Goal: Task Accomplishment & Management: Manage account settings

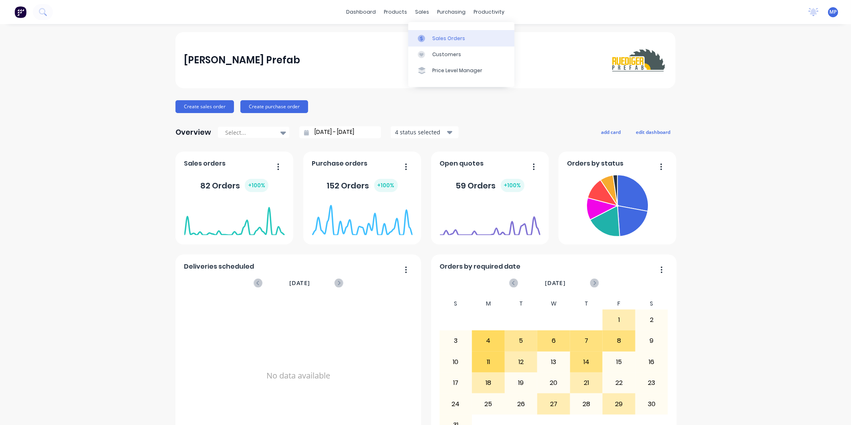
click at [425, 35] on div at bounding box center [424, 38] width 12 height 7
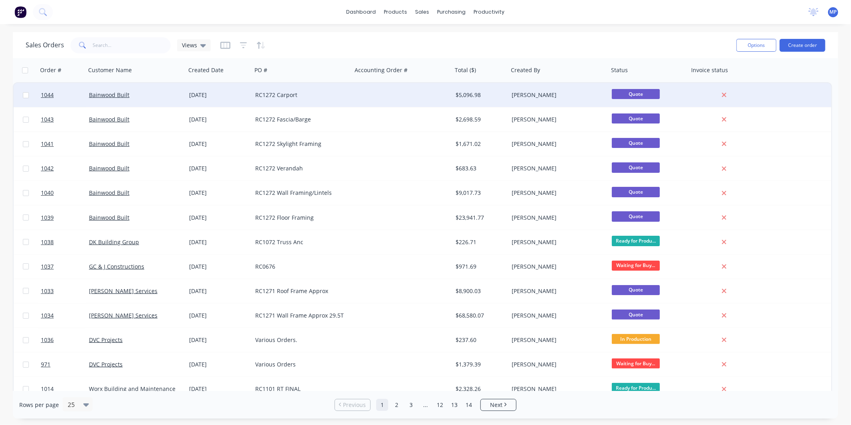
click at [297, 96] on div "RC1272 Carport" at bounding box center [299, 95] width 89 height 8
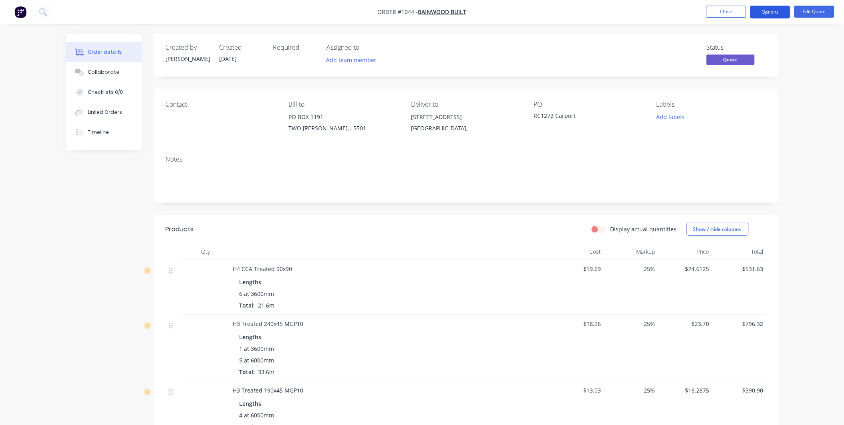
click at [779, 13] on button "Options" at bounding box center [770, 12] width 40 height 13
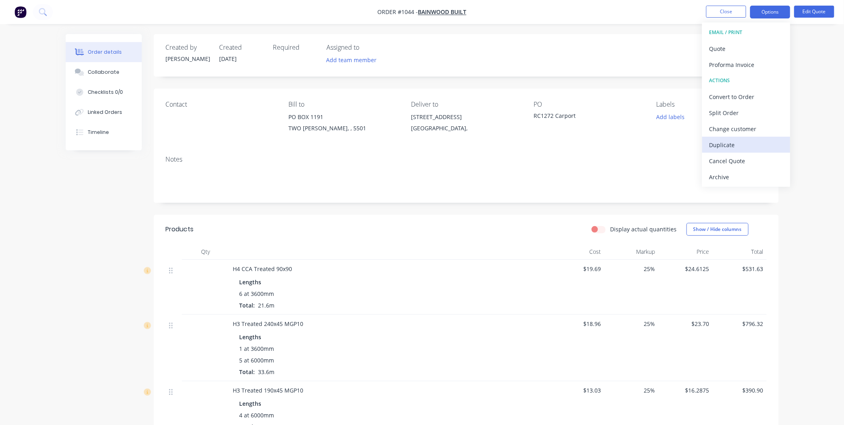
click at [729, 141] on div "Duplicate" at bounding box center [747, 145] width 74 height 12
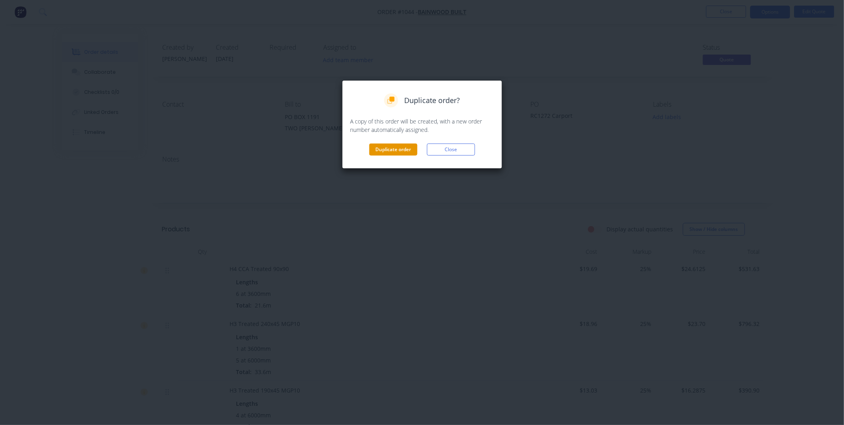
click at [398, 149] on button "Duplicate order" at bounding box center [393, 149] width 48 height 12
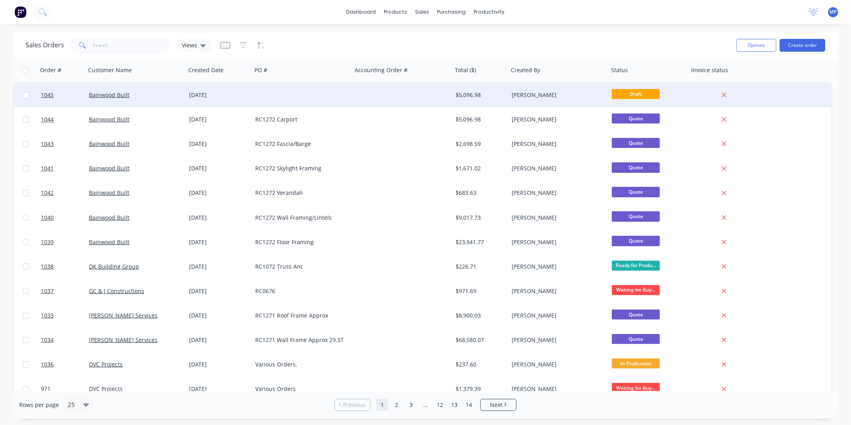
click at [257, 101] on div at bounding box center [302, 95] width 100 height 24
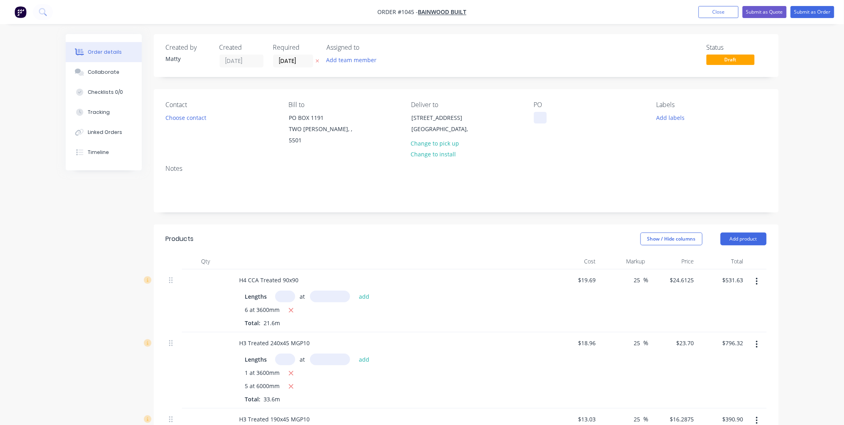
click at [540, 119] on div at bounding box center [540, 118] width 13 height 12
click at [554, 158] on div "Notes" at bounding box center [466, 185] width 625 height 54
click at [758, 275] on button "button" at bounding box center [757, 281] width 19 height 14
click at [744, 345] on div "Delete" at bounding box center [729, 351] width 62 height 12
click at [760, 274] on button "button" at bounding box center [757, 281] width 19 height 14
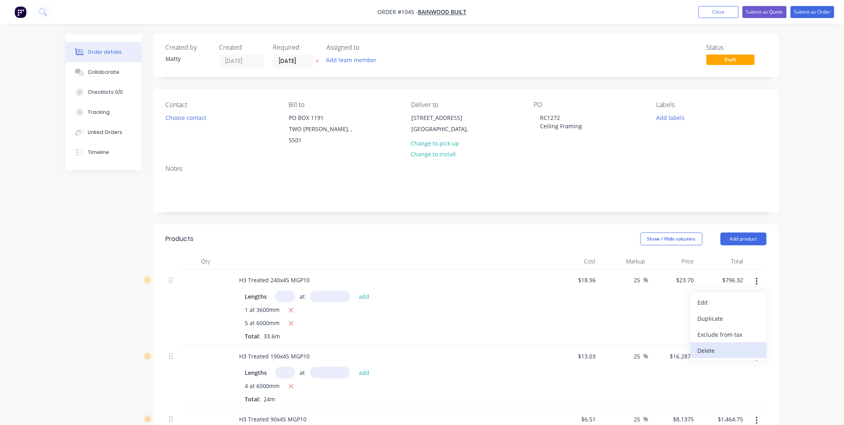
click at [743, 345] on div "Delete" at bounding box center [729, 351] width 62 height 12
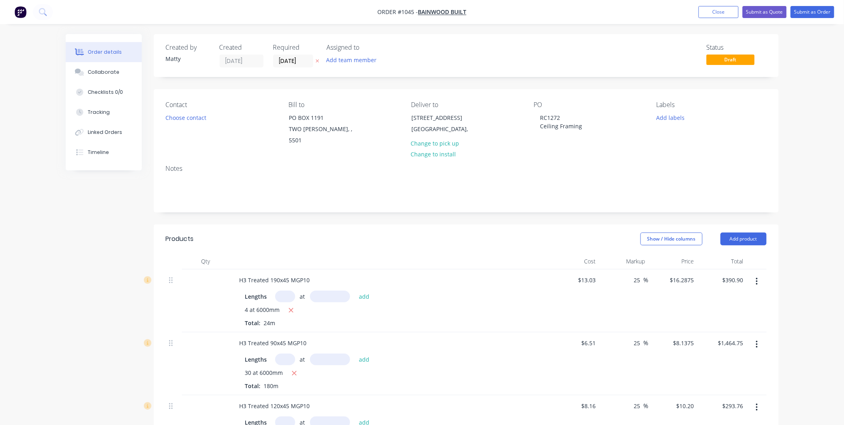
click at [760, 274] on button "button" at bounding box center [757, 281] width 19 height 14
click at [746, 345] on div "Delete" at bounding box center [729, 351] width 62 height 12
click at [758, 277] on icon "button" at bounding box center [757, 281] width 2 height 9
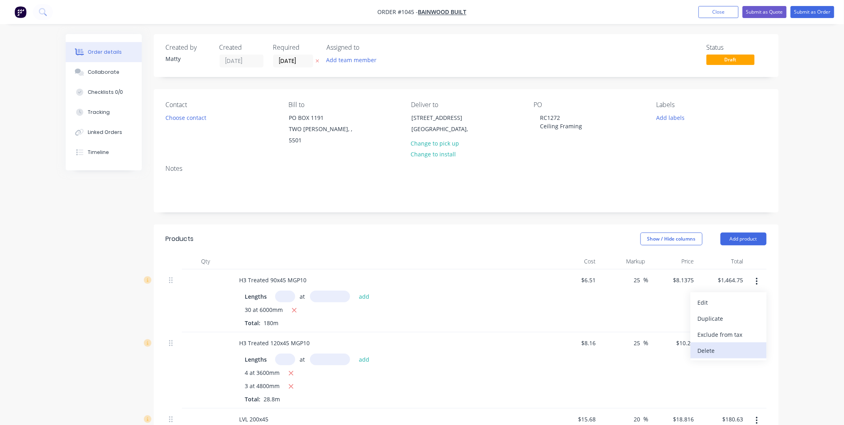
click at [750, 345] on div "Delete" at bounding box center [729, 351] width 62 height 12
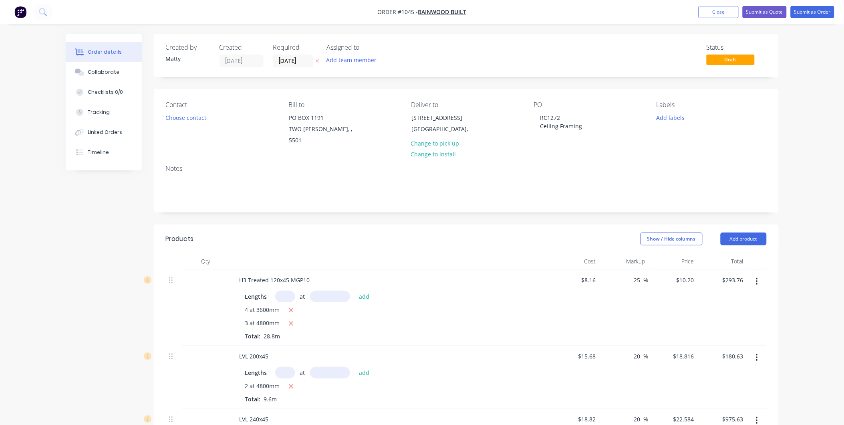
click at [758, 353] on icon "button" at bounding box center [757, 357] width 2 height 9
click at [736, 421] on div "Delete" at bounding box center [729, 427] width 62 height 12
click at [756, 277] on icon "button" at bounding box center [757, 281] width 2 height 9
click at [750, 345] on div "Delete" at bounding box center [729, 351] width 62 height 12
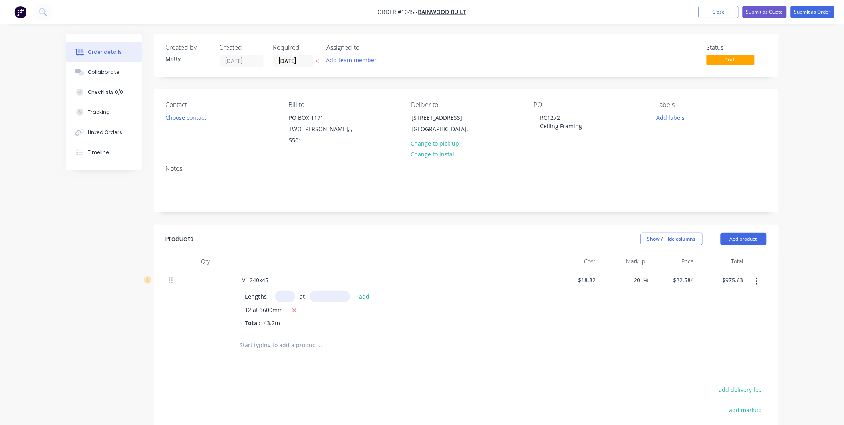
click at [754, 274] on button "button" at bounding box center [757, 281] width 19 height 14
click at [748, 345] on div "Delete" at bounding box center [729, 351] width 62 height 12
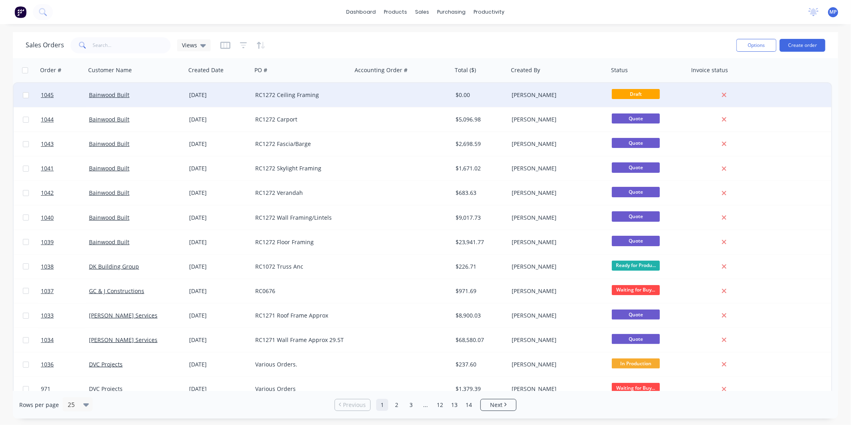
click at [329, 97] on div "RC1272 Ceiling Framing" at bounding box center [299, 95] width 89 height 8
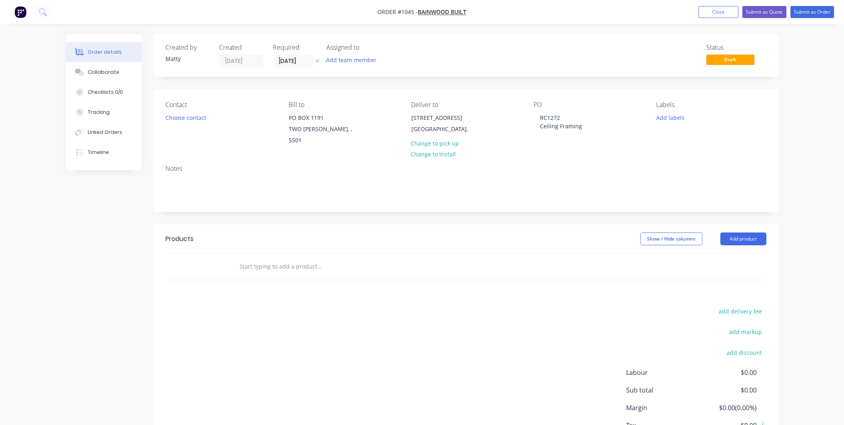
click at [254, 258] on input "text" at bounding box center [320, 266] width 160 height 16
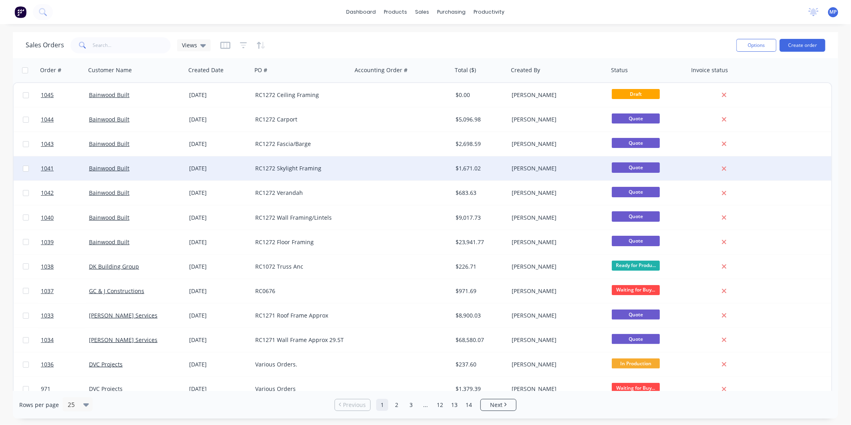
click at [329, 163] on div "RC1272 Skylight Framing" at bounding box center [302, 168] width 100 height 24
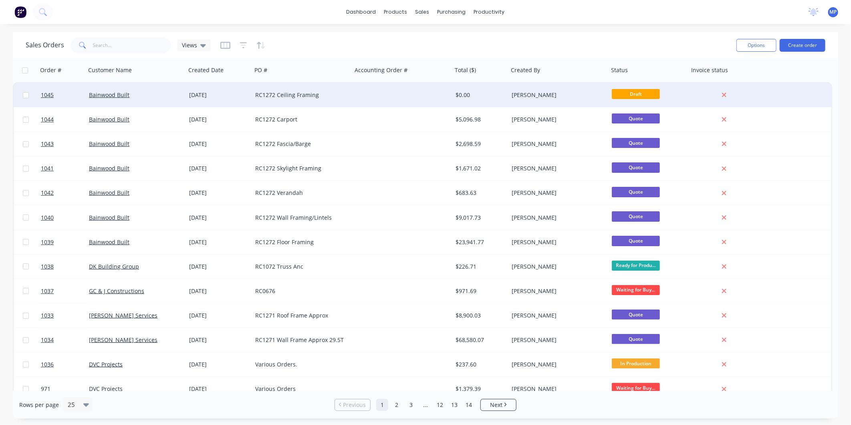
click at [342, 97] on div "RC1272 Ceiling Framing" at bounding box center [299, 95] width 89 height 8
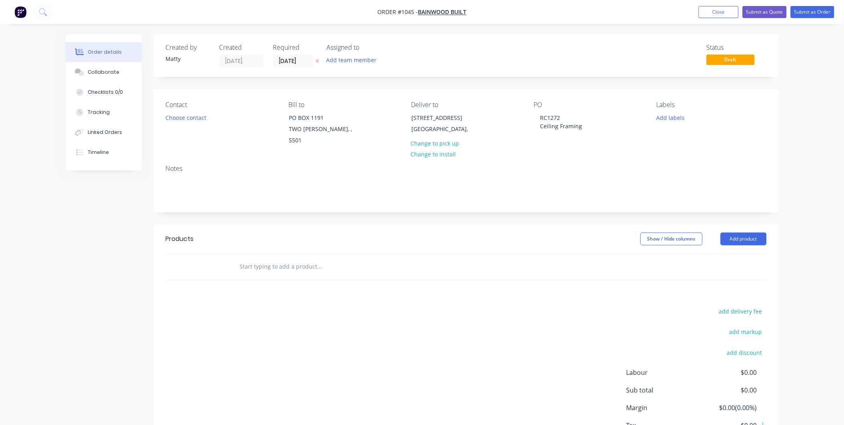
click at [245, 258] on input "text" at bounding box center [320, 266] width 160 height 16
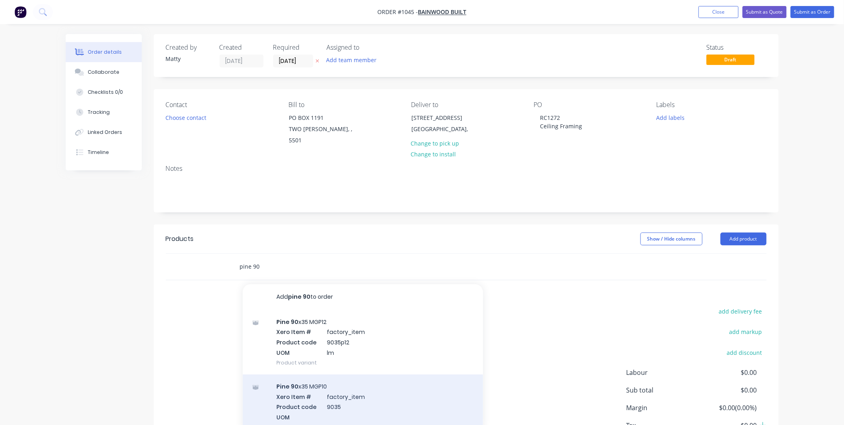
type input "pine 90"
click at [322, 387] on div "Pine 90 x35 MGP10 Xero Item # factory_item Product code 9035 UOM Product variant" at bounding box center [363, 406] width 240 height 65
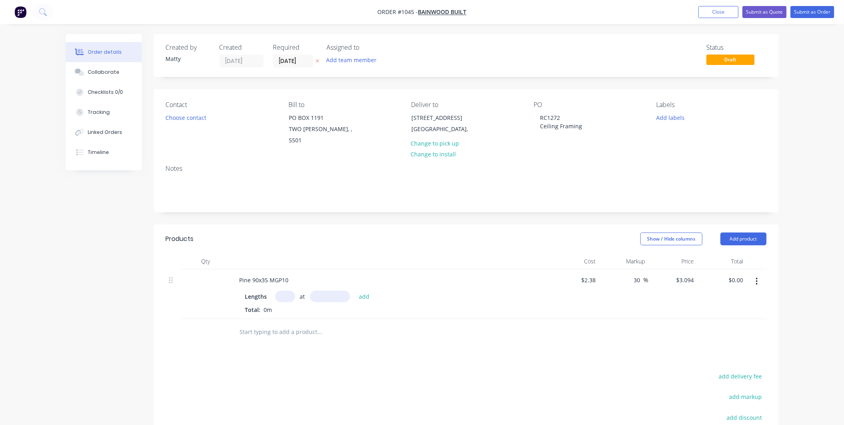
click at [284, 290] on input "text" at bounding box center [285, 296] width 20 height 12
type input "14"
type input "7200"
click at [355, 290] on button "add" at bounding box center [364, 295] width 19 height 11
type input "$311.88"
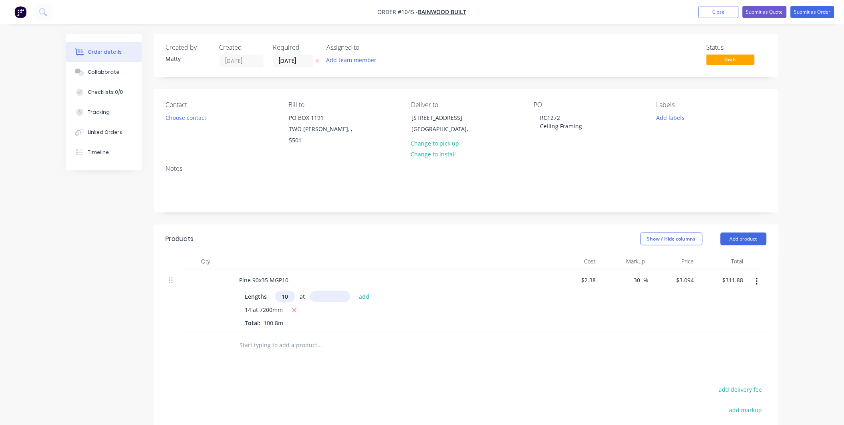
type input "10"
type input "6000"
click at [355, 290] on button "add" at bounding box center [364, 295] width 19 height 11
type input "$497.52"
type input "10"
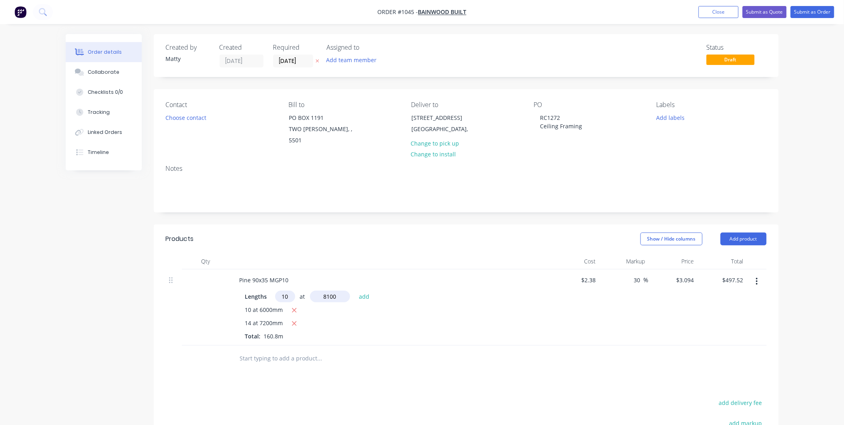
type input "8100"
click at [355, 290] on button "add" at bounding box center [364, 295] width 19 height 11
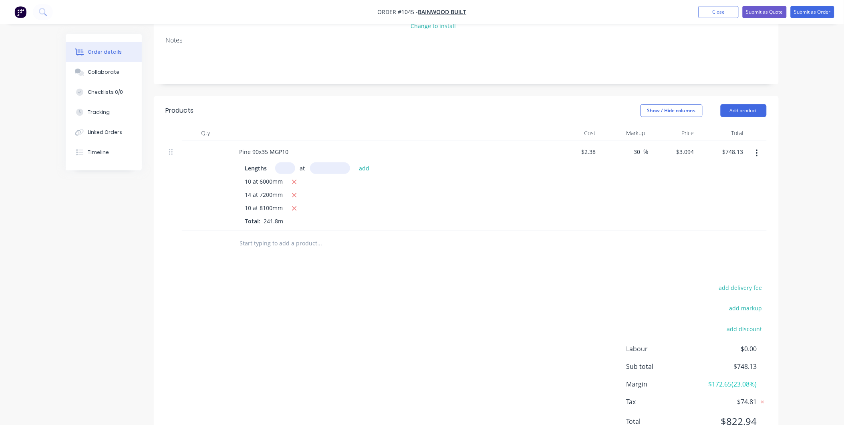
scroll to position [133, 0]
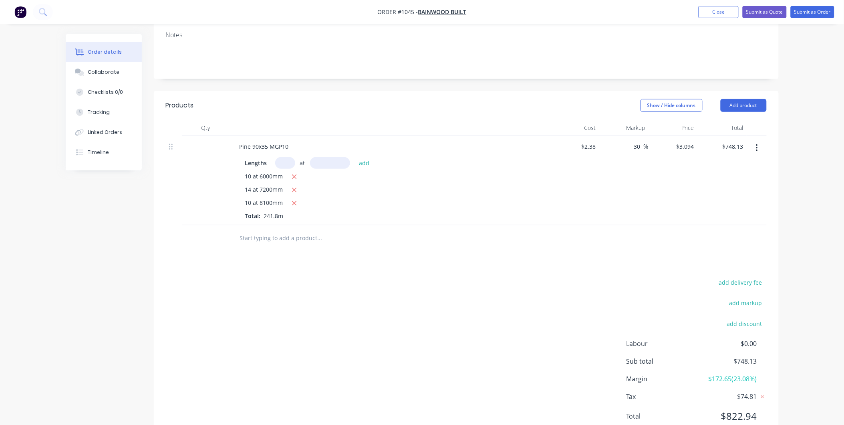
click at [254, 230] on input "text" at bounding box center [320, 238] width 160 height 16
click at [294, 175] on icon "button" at bounding box center [294, 177] width 4 height 4
type input "$562.49"
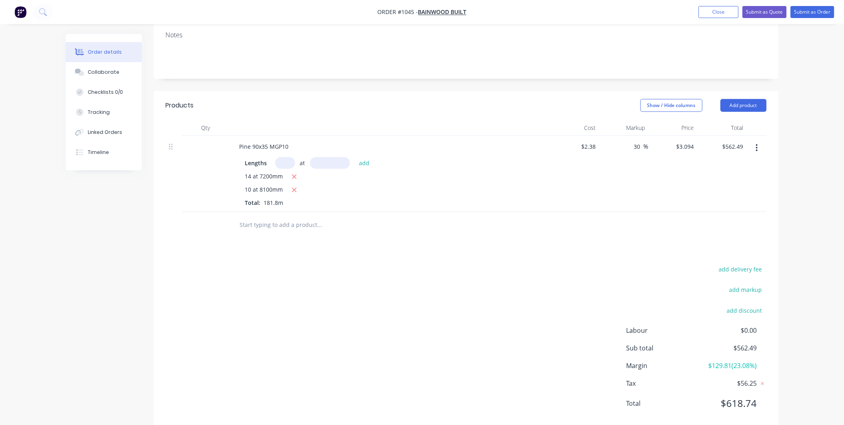
click at [286, 157] on input "text" at bounding box center [285, 163] width 20 height 12
type input "30"
type input "6000"
click at [355, 157] on button "add" at bounding box center [364, 162] width 19 height 11
type input "$1,119.41"
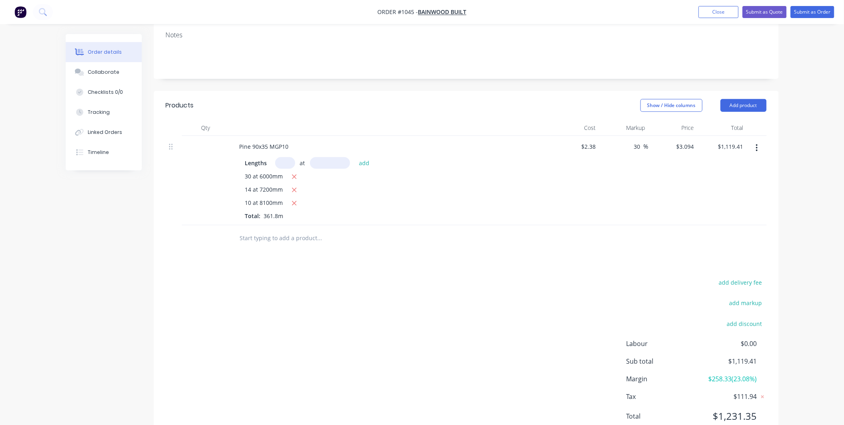
click at [266, 231] on input "text" at bounding box center [320, 238] width 160 height 16
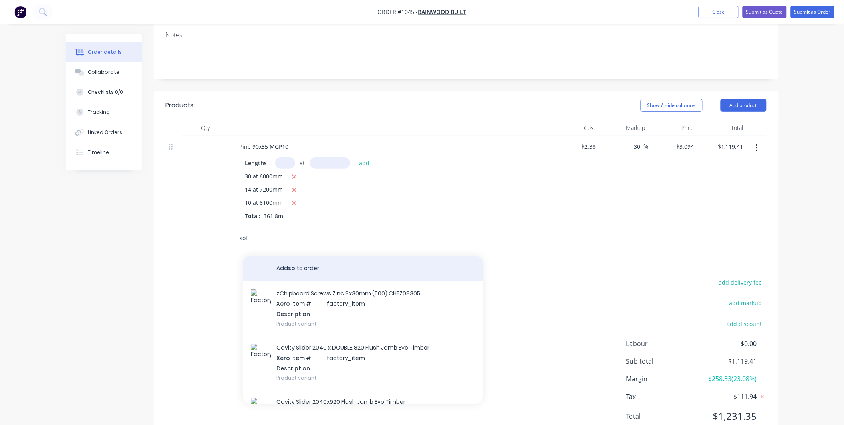
type input "sol"
click at [302, 293] on div "zChipboard Screws Zinc 8x30mm (500) CHEZ08305 Xero Item # factory_item Descript…" at bounding box center [363, 308] width 240 height 54
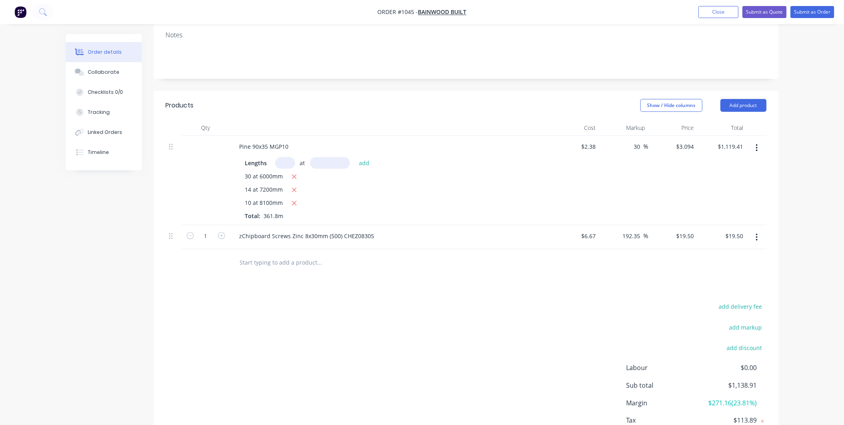
click at [760, 230] on button "button" at bounding box center [757, 237] width 19 height 14
click at [722, 300] on div "Delete" at bounding box center [729, 306] width 62 height 12
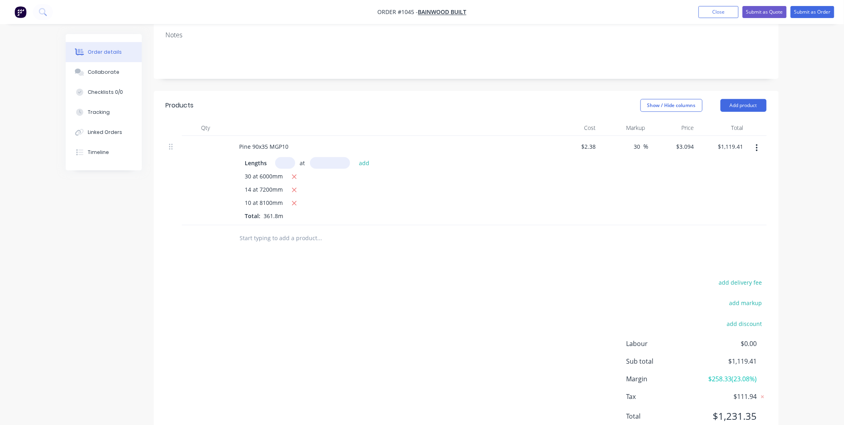
click at [321, 230] on input "text" at bounding box center [320, 238] width 160 height 16
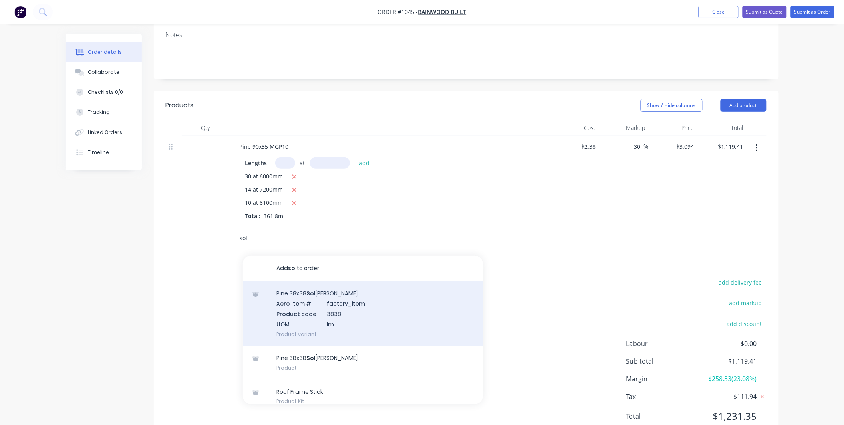
type input "sol"
click at [301, 284] on div "Pine 38x38 [PERSON_NAME] Xero Item # factory_item Product code 3838 UOM lm Prod…" at bounding box center [363, 313] width 240 height 65
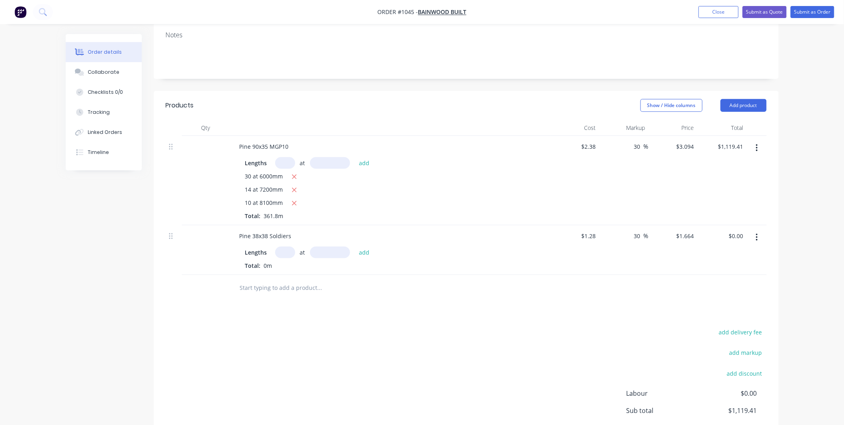
click at [282, 247] on input "text" at bounding box center [285, 252] width 20 height 12
type input "25"
type input "2400"
click at [355, 246] on button "add" at bounding box center [364, 251] width 19 height 11
type input "$99.84"
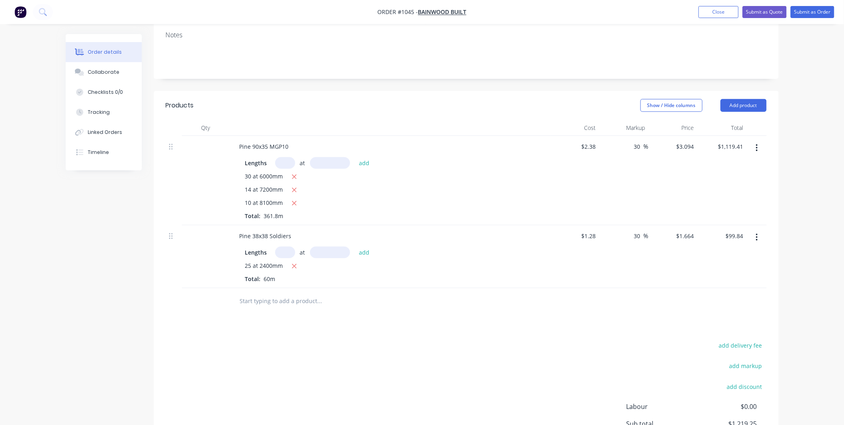
click at [256, 293] on input "text" at bounding box center [320, 301] width 160 height 16
type input "pine"
click at [293, 173] on icon "button" at bounding box center [294, 176] width 5 height 7
type input "$562.49"
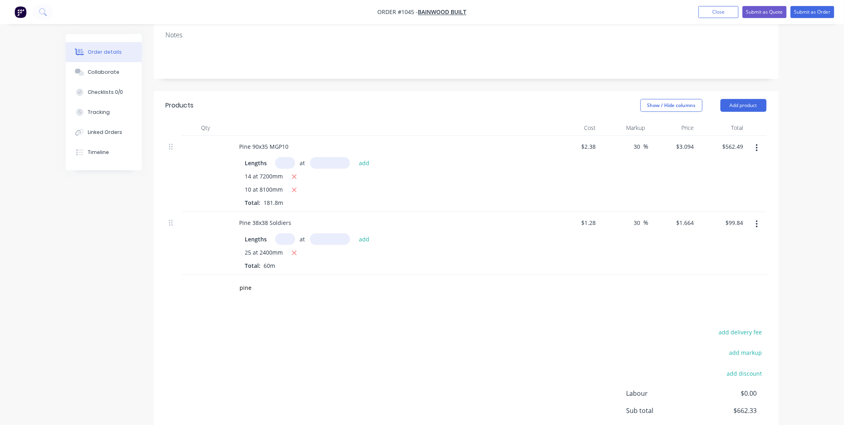
click at [288, 157] on input "text" at bounding box center [285, 163] width 20 height 12
type input "50"
type input "6000"
click at [355, 157] on button "add" at bounding box center [364, 162] width 19 height 11
type input "$1,490.69"
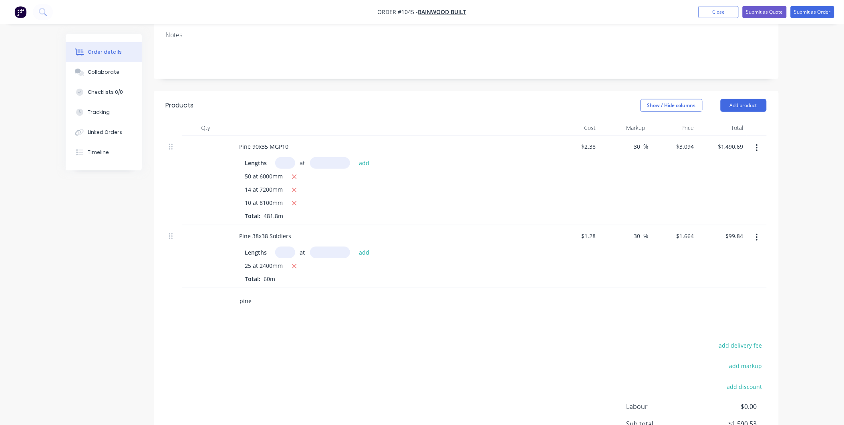
click at [255, 293] on input "pine" at bounding box center [320, 301] width 160 height 16
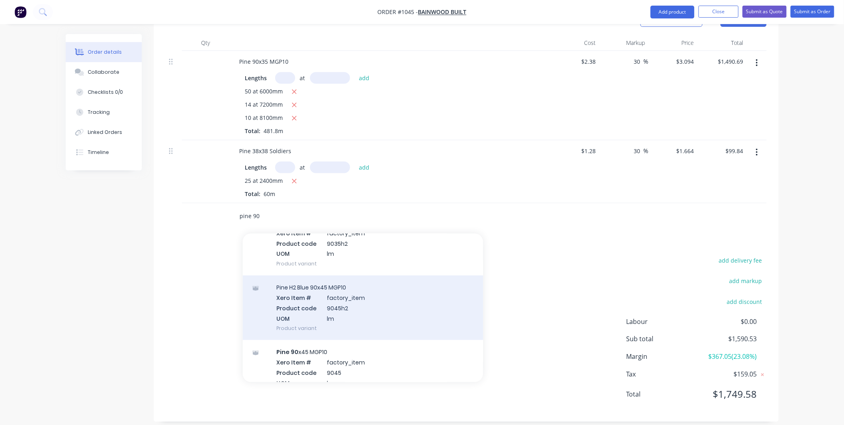
scroll to position [178, 0]
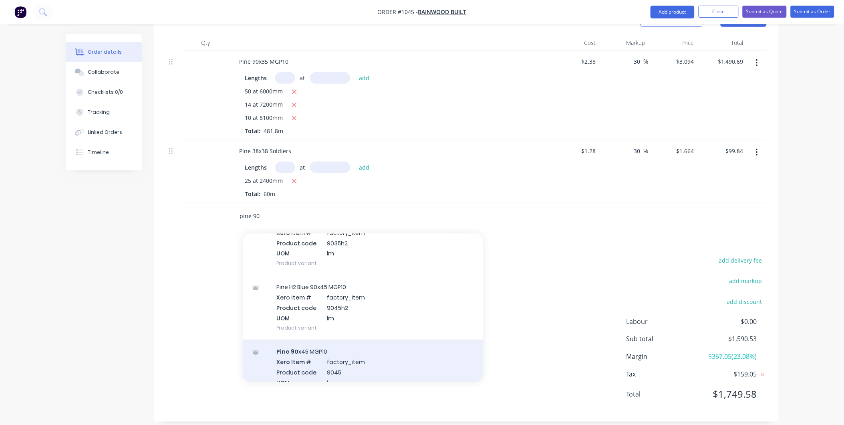
type input "pine 90"
click at [357, 341] on div "Pine 90 x45 MGP10 Xero Item # factory_item Product code 9045 UOM lm Product var…" at bounding box center [363, 371] width 240 height 65
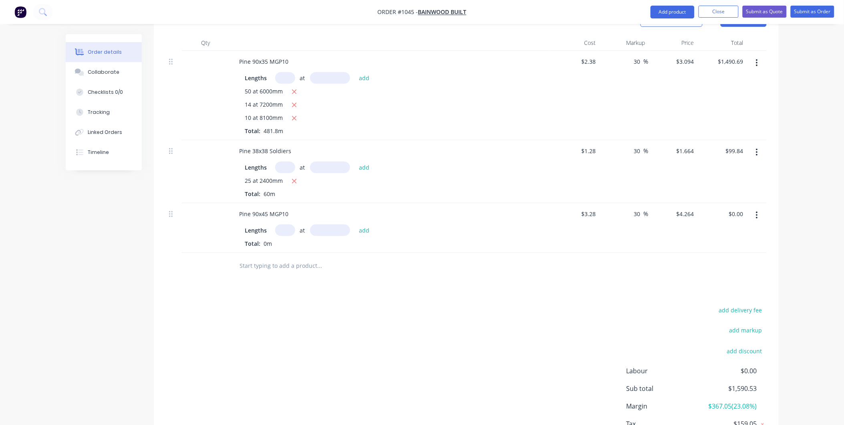
click at [330, 224] on input "text" at bounding box center [330, 230] width 40 height 12
type input "6000mm"
click at [286, 224] on input "text" at bounding box center [285, 230] width 20 height 12
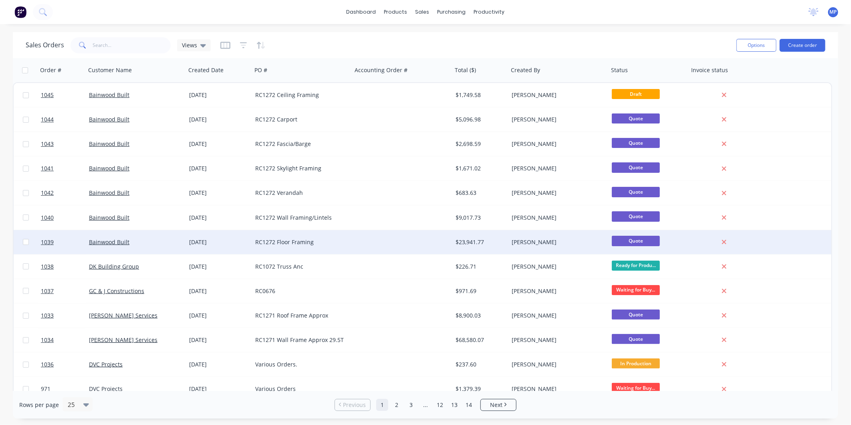
click at [422, 242] on div at bounding box center [402, 242] width 100 height 24
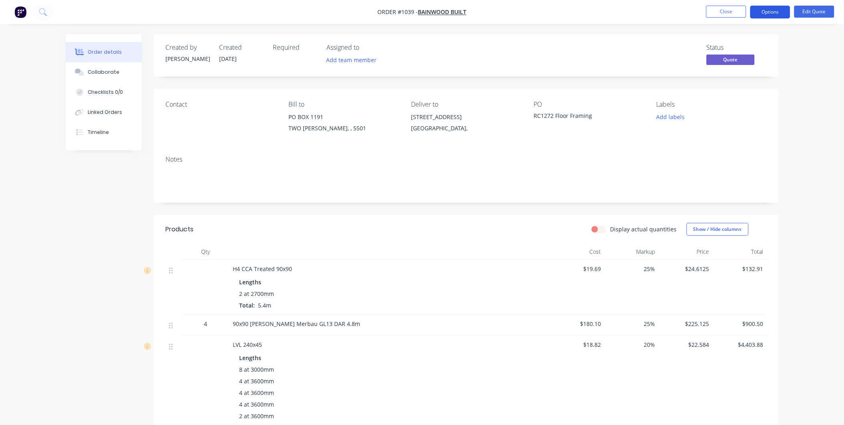
click at [762, 8] on button "Options" at bounding box center [770, 12] width 40 height 13
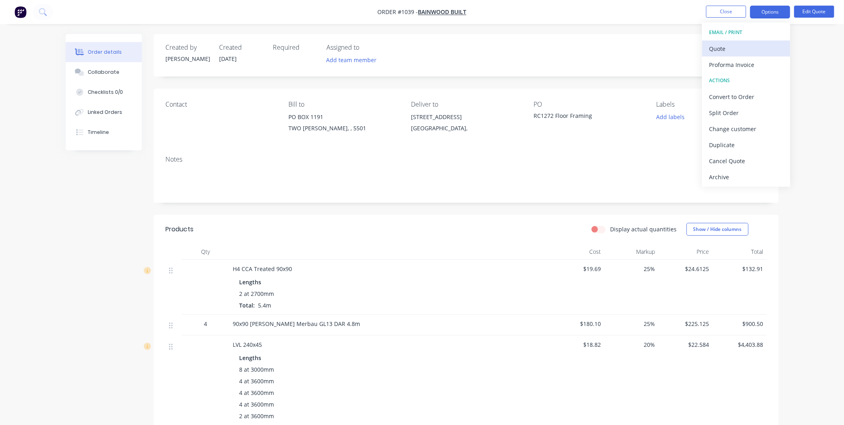
click at [723, 46] on div "Quote" at bounding box center [747, 49] width 74 height 12
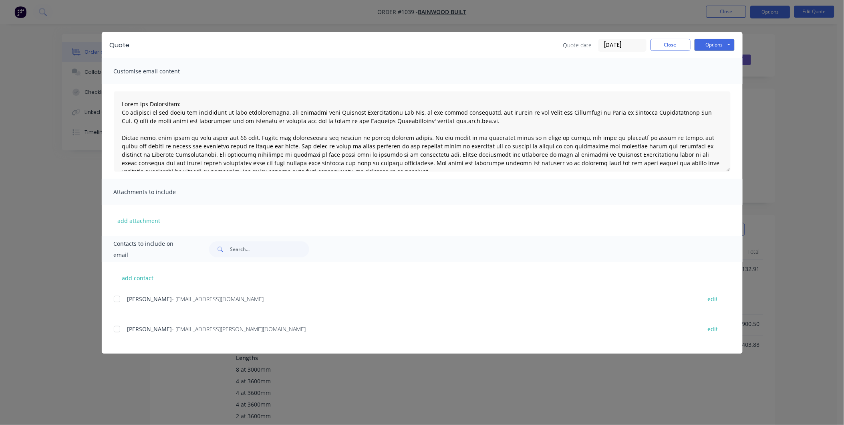
click at [120, 326] on div at bounding box center [117, 329] width 16 height 16
click at [708, 45] on button "Options" at bounding box center [715, 45] width 40 height 12
click at [710, 81] on button "Email" at bounding box center [720, 85] width 51 height 13
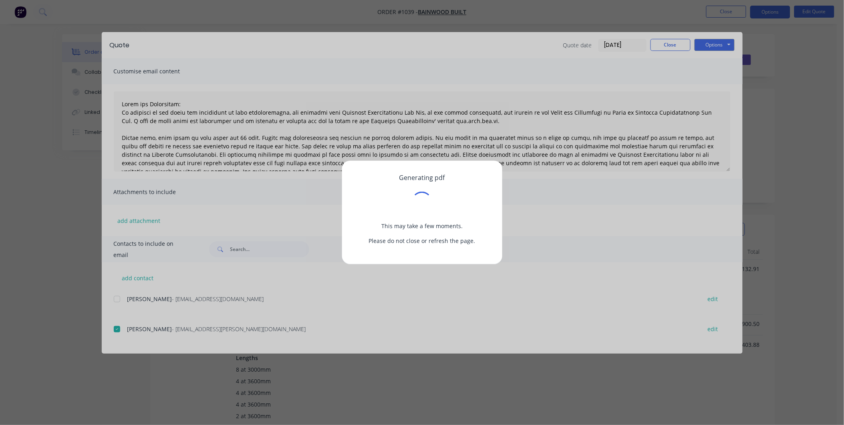
type textarea "Terms and Conditions: In addition to any terms and conditions in this communica…"
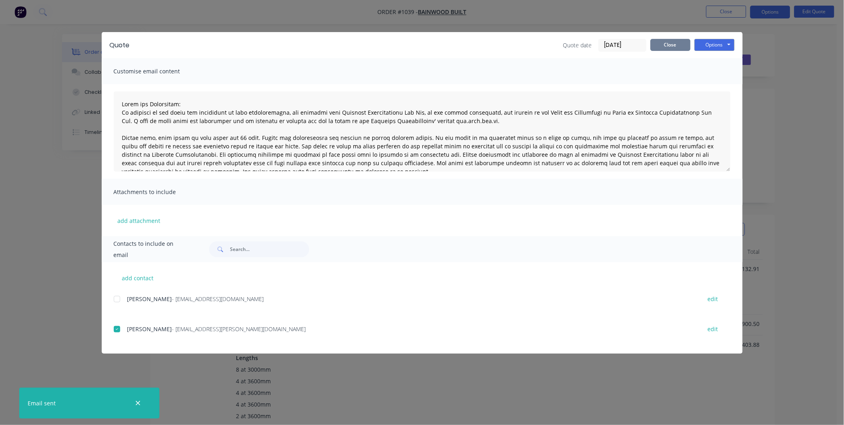
click at [676, 48] on button "Close" at bounding box center [671, 45] width 40 height 12
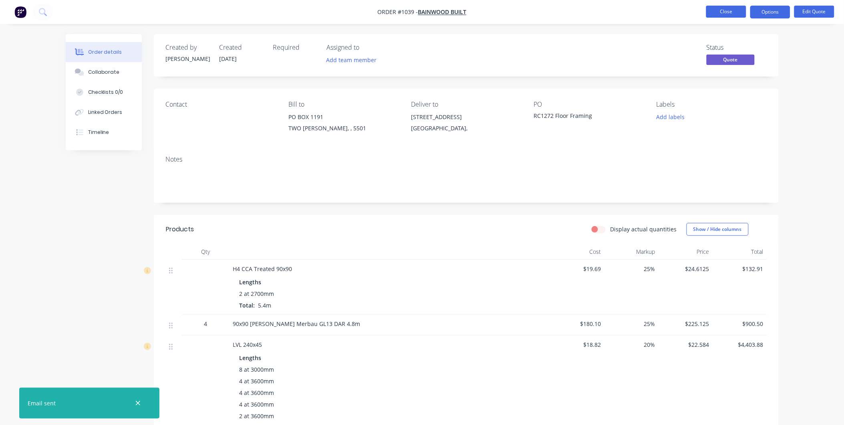
click at [727, 16] on button "Close" at bounding box center [726, 12] width 40 height 12
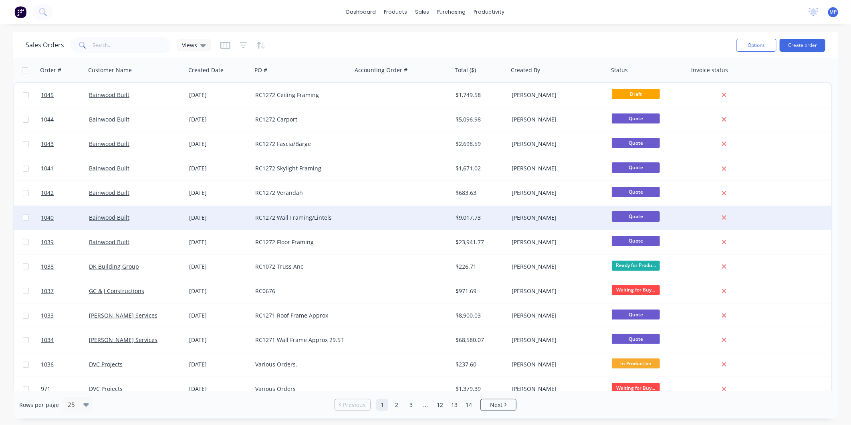
click at [316, 215] on div "RC1272 Wall Framing/Lintels" at bounding box center [299, 218] width 89 height 8
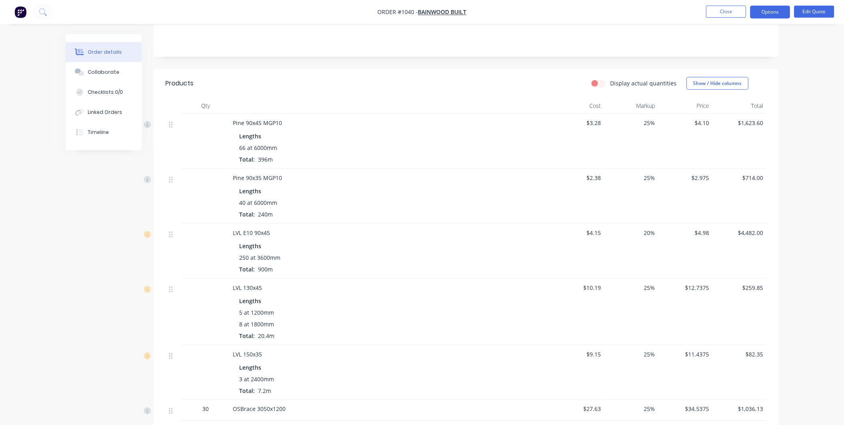
scroll to position [286, 0]
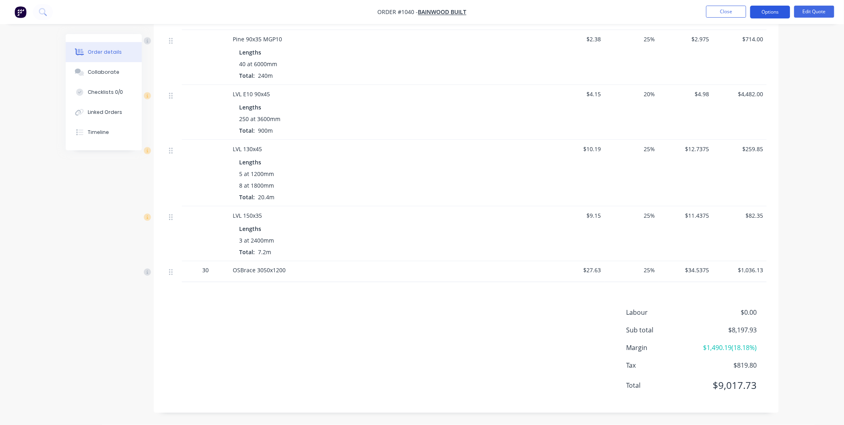
click at [767, 9] on button "Options" at bounding box center [770, 12] width 40 height 13
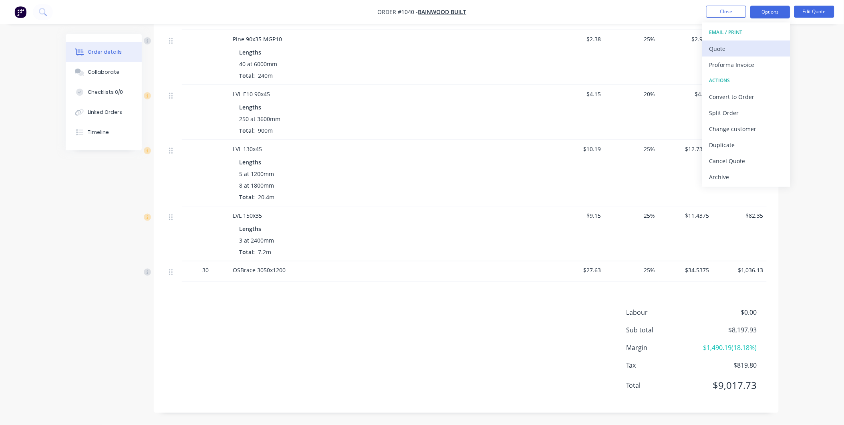
click at [740, 46] on div "Quote" at bounding box center [747, 49] width 74 height 12
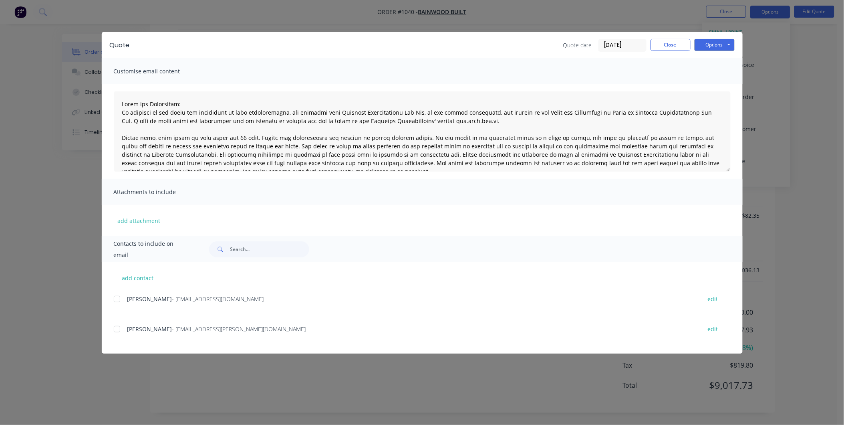
click at [115, 330] on div at bounding box center [117, 329] width 16 height 16
click at [710, 44] on button "Options" at bounding box center [715, 45] width 40 height 12
click at [709, 87] on button "Email" at bounding box center [720, 85] width 51 height 13
type textarea "Terms and Conditions: In addition to any terms and conditions in this communica…"
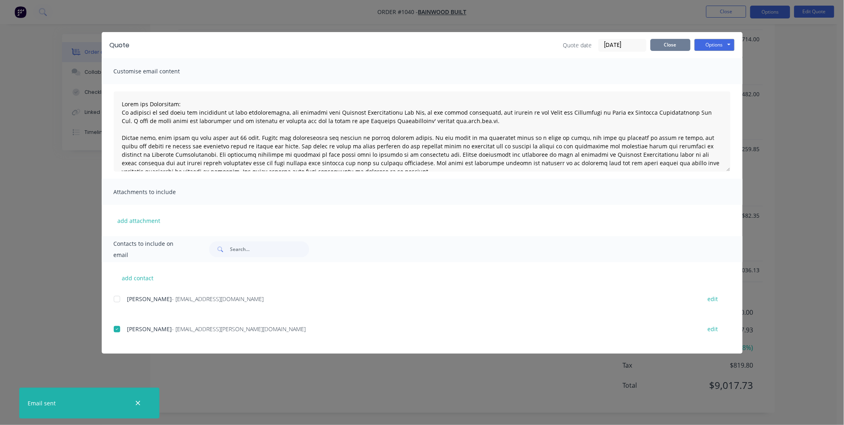
click at [663, 48] on button "Close" at bounding box center [671, 45] width 40 height 12
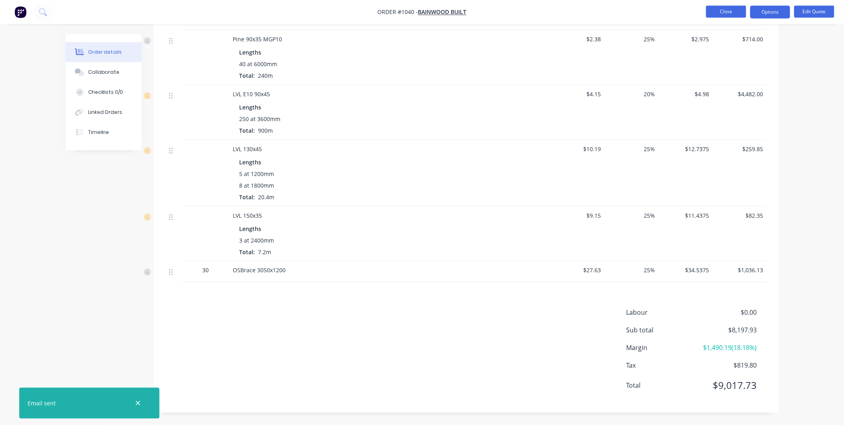
click at [732, 14] on button "Close" at bounding box center [726, 12] width 40 height 12
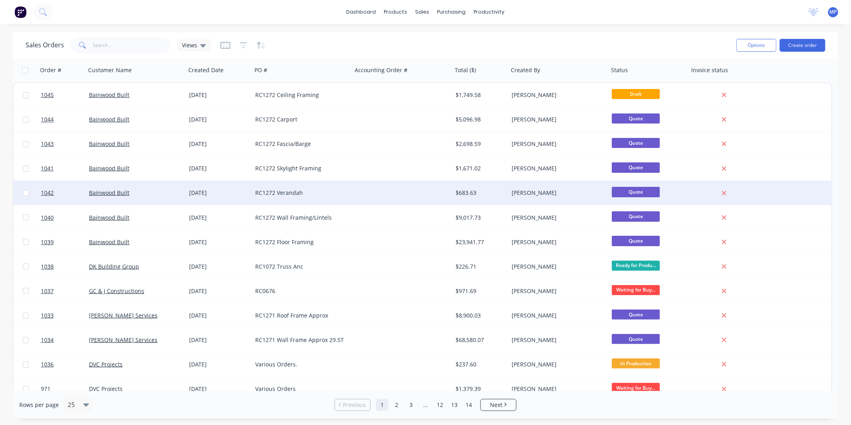
click at [353, 190] on div at bounding box center [402, 193] width 100 height 24
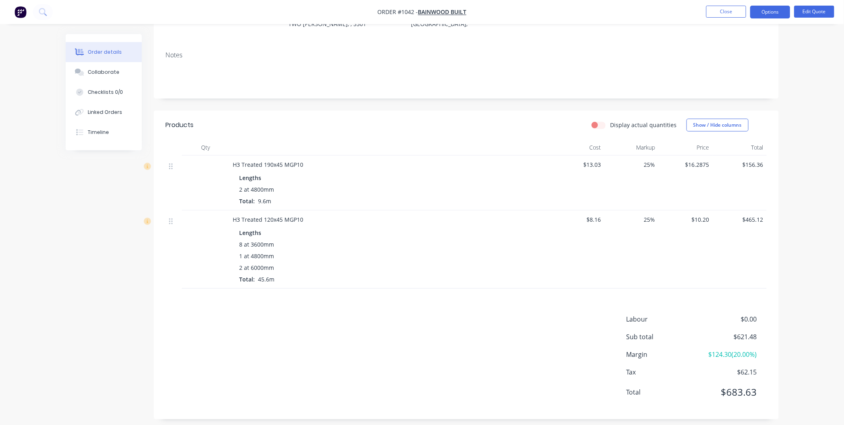
scroll to position [111, 0]
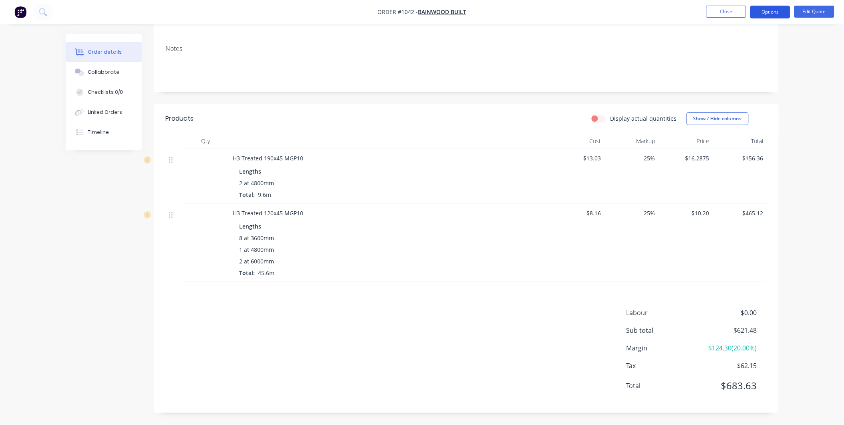
click at [775, 13] on button "Options" at bounding box center [770, 12] width 40 height 13
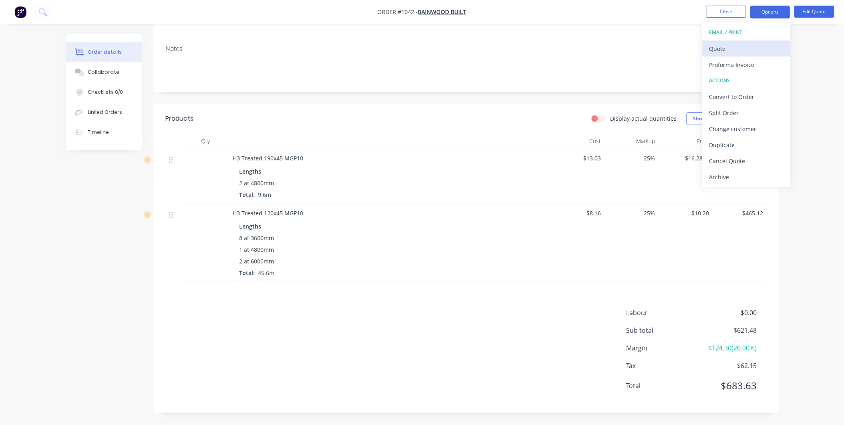
click at [723, 47] on div "Quote" at bounding box center [747, 49] width 74 height 12
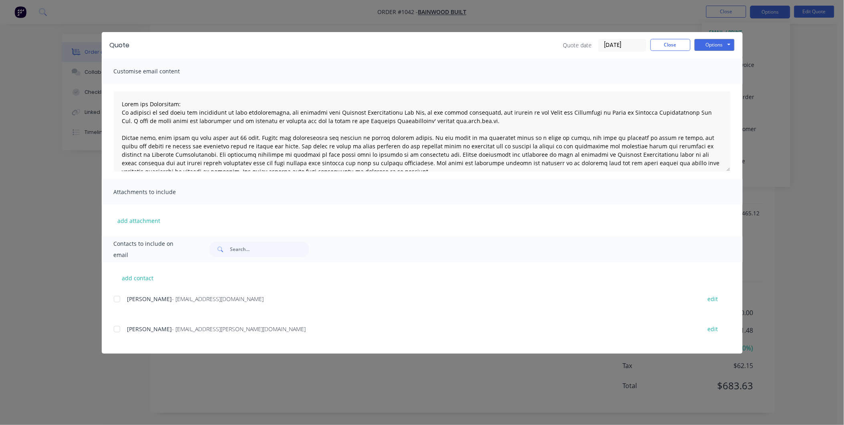
click at [117, 330] on div at bounding box center [117, 329] width 16 height 16
click at [718, 47] on button "Options" at bounding box center [715, 45] width 40 height 12
click at [710, 87] on button "Email" at bounding box center [720, 85] width 51 height 13
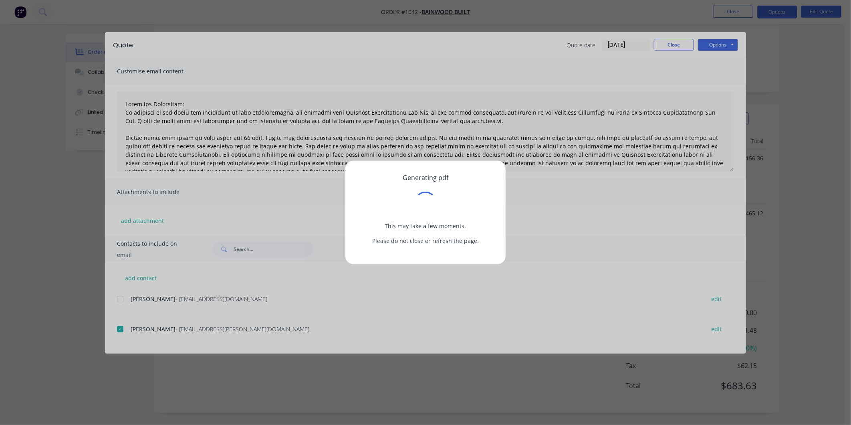
type textarea "Terms and Conditions: In addition to any terms and conditions in this communica…"
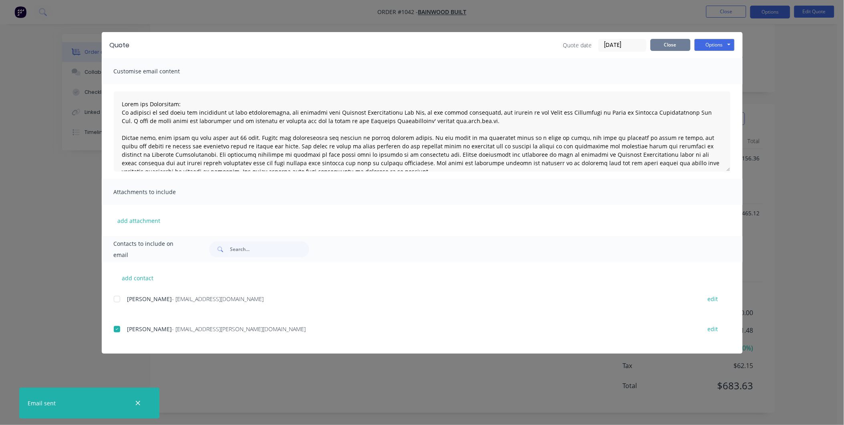
click at [669, 48] on button "Close" at bounding box center [671, 45] width 40 height 12
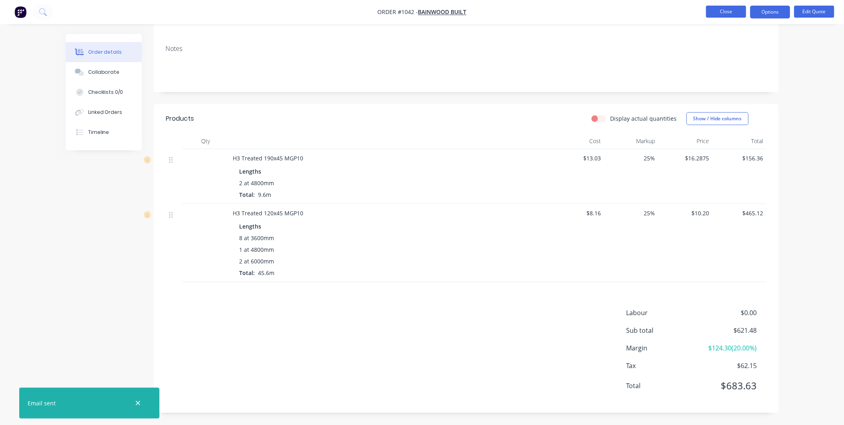
click at [716, 10] on button "Close" at bounding box center [726, 12] width 40 height 12
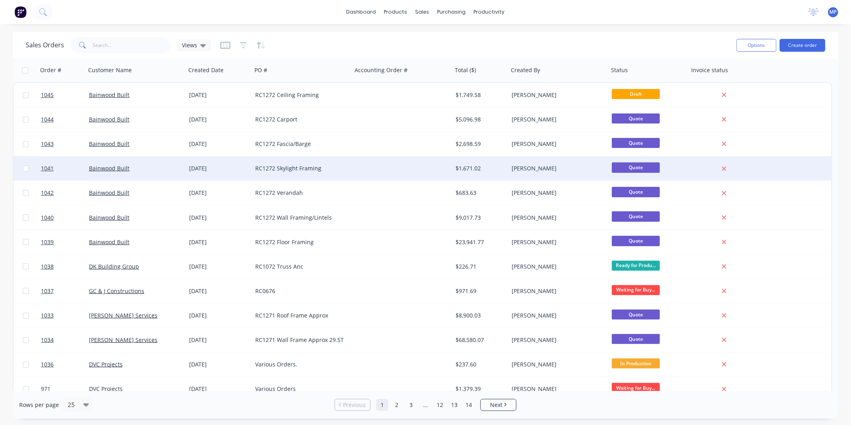
click at [305, 170] on div "RC1272 Skylight Framing" at bounding box center [299, 168] width 89 height 8
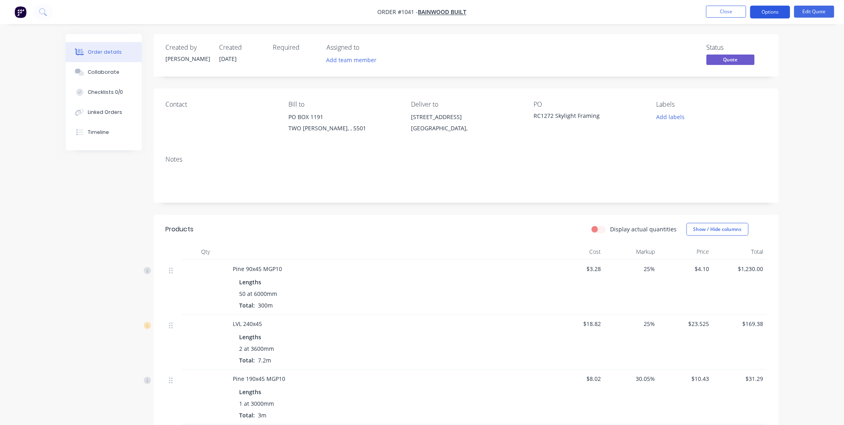
click at [764, 11] on button "Options" at bounding box center [770, 12] width 40 height 13
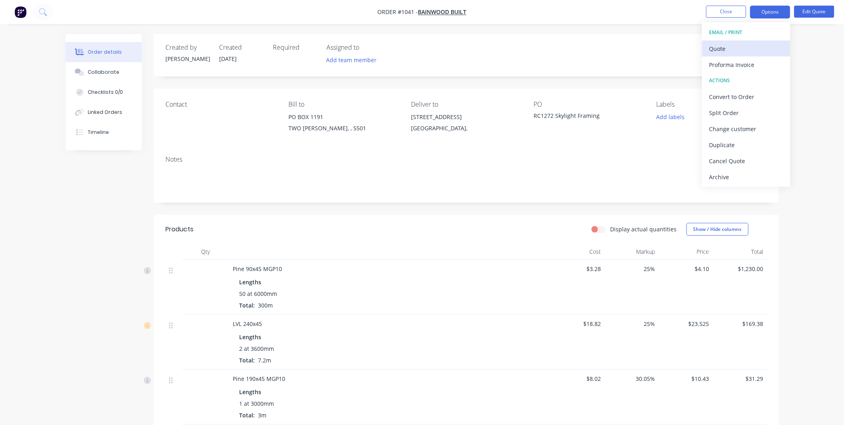
click at [738, 52] on div "Quote" at bounding box center [747, 49] width 74 height 12
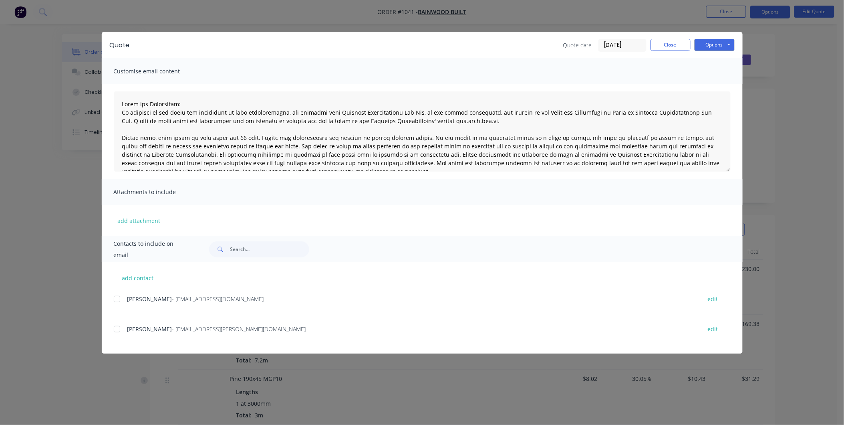
click at [120, 330] on div at bounding box center [117, 329] width 16 height 16
click at [716, 48] on button "Options" at bounding box center [715, 45] width 40 height 12
click at [710, 87] on button "Email" at bounding box center [720, 85] width 51 height 13
type textarea "Terms and Conditions: In addition to any terms and conditions in this communica…"
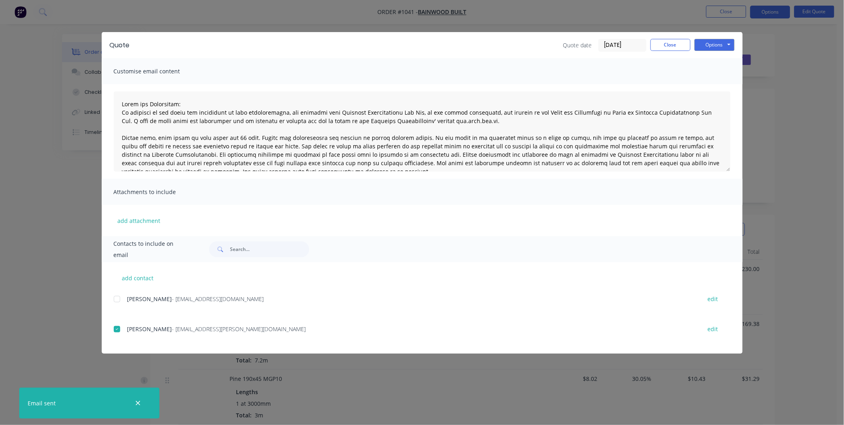
click at [663, 50] on div "Quote date [DATE] Close Options Preview Print Email" at bounding box center [648, 45] width 171 height 13
click at [671, 48] on button "Close" at bounding box center [671, 45] width 40 height 12
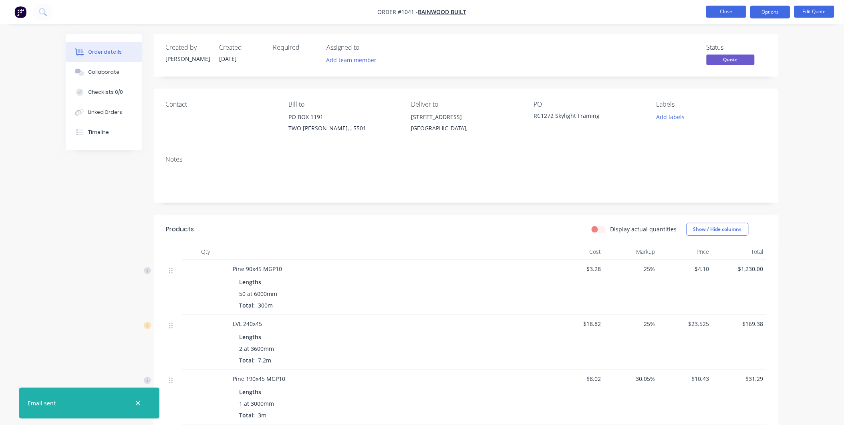
click at [718, 14] on button "Close" at bounding box center [726, 12] width 40 height 12
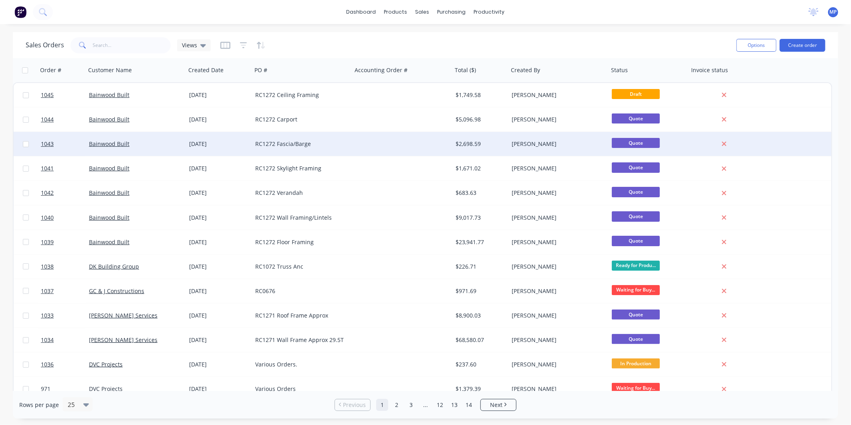
click at [270, 147] on div "RC1272 Fascia/Barge" at bounding box center [299, 144] width 89 height 8
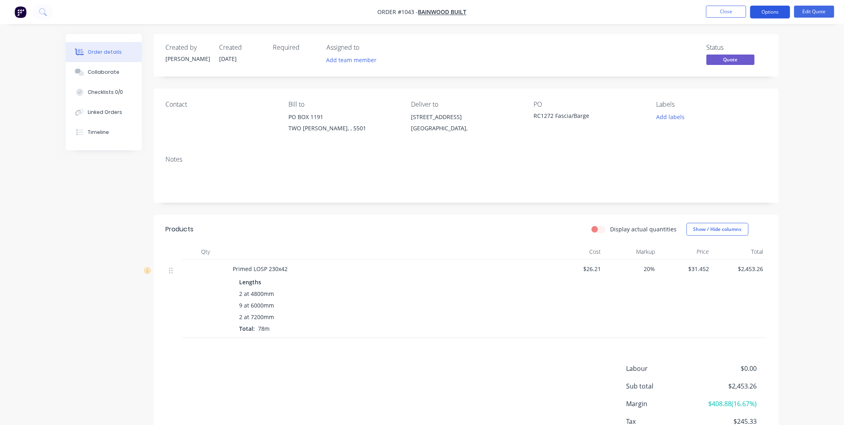
click at [774, 14] on button "Options" at bounding box center [770, 12] width 40 height 13
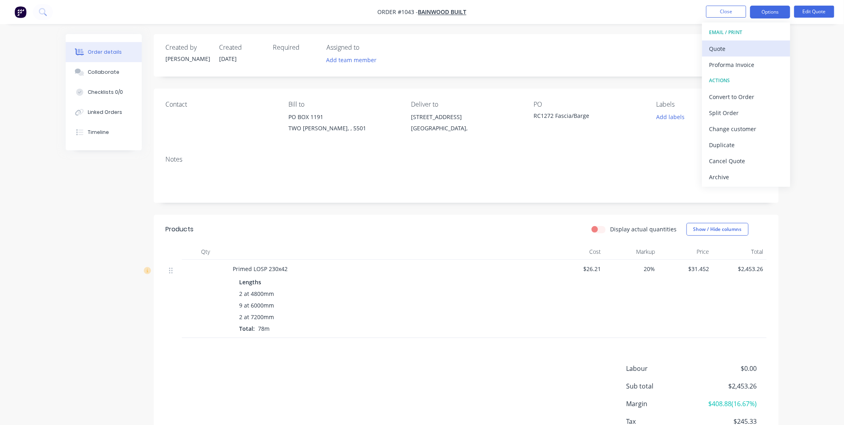
click at [727, 55] on button "Quote" at bounding box center [746, 48] width 88 height 16
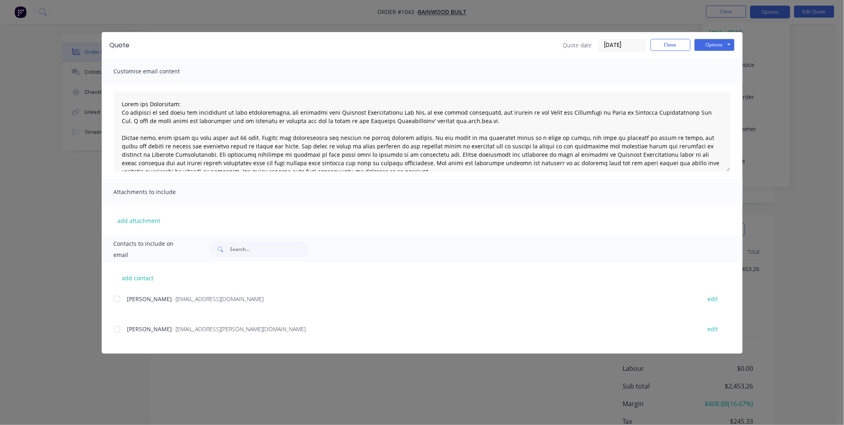
click at [118, 331] on div at bounding box center [117, 329] width 16 height 16
click at [719, 50] on button "Options" at bounding box center [715, 45] width 40 height 12
click at [714, 85] on button "Email" at bounding box center [720, 85] width 51 height 13
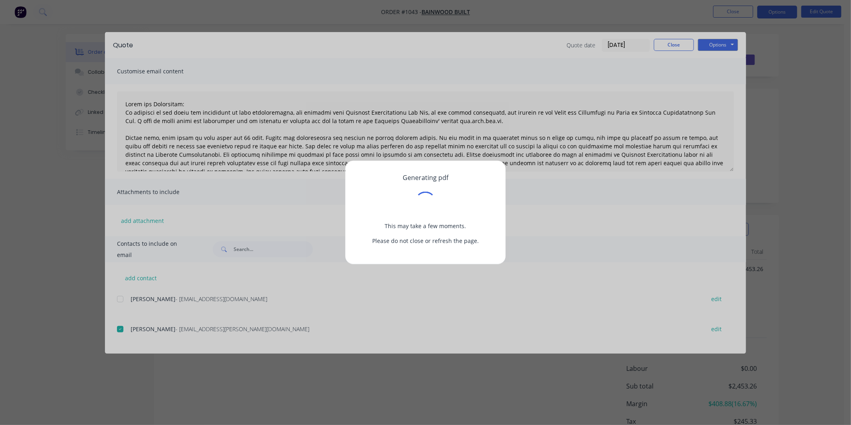
type textarea "Terms and Conditions: In addition to any terms and conditions in this communica…"
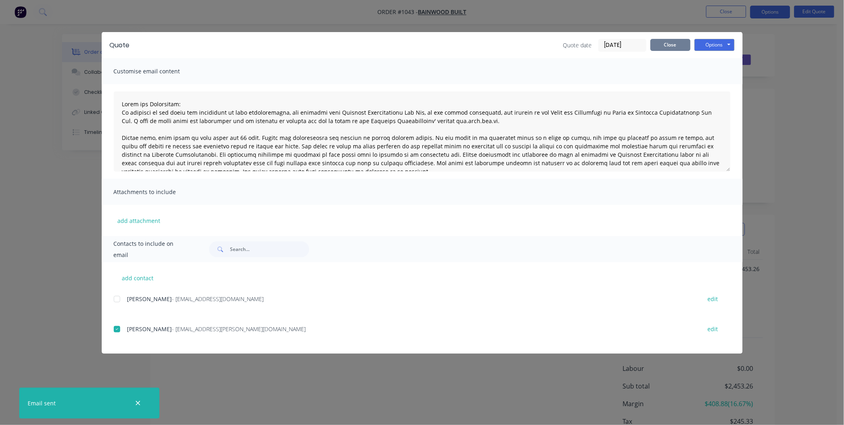
click at [668, 43] on button "Close" at bounding box center [671, 45] width 40 height 12
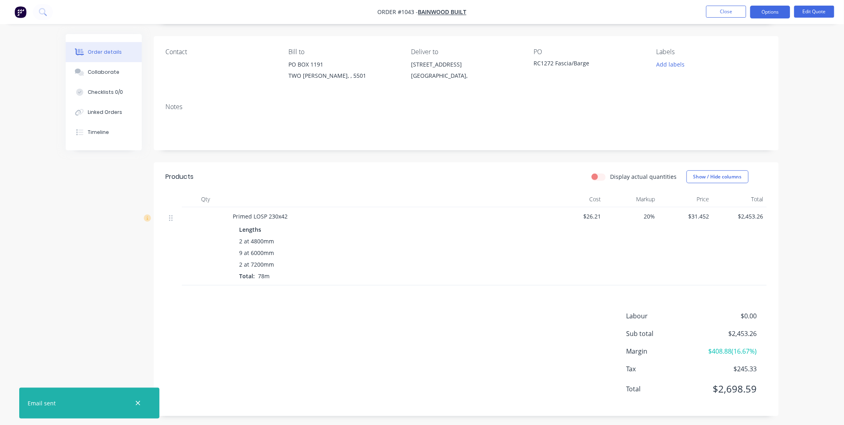
scroll to position [56, 0]
click at [728, 11] on button "Close" at bounding box center [726, 12] width 40 height 12
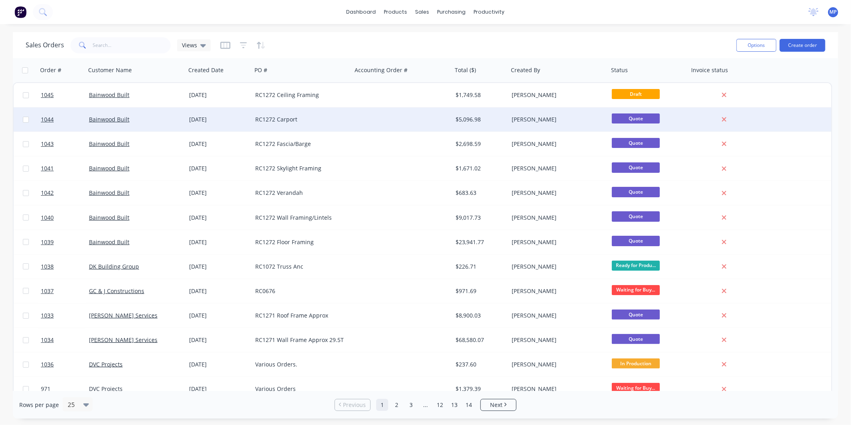
click at [258, 121] on div "RC1272 Carport" at bounding box center [299, 119] width 89 height 8
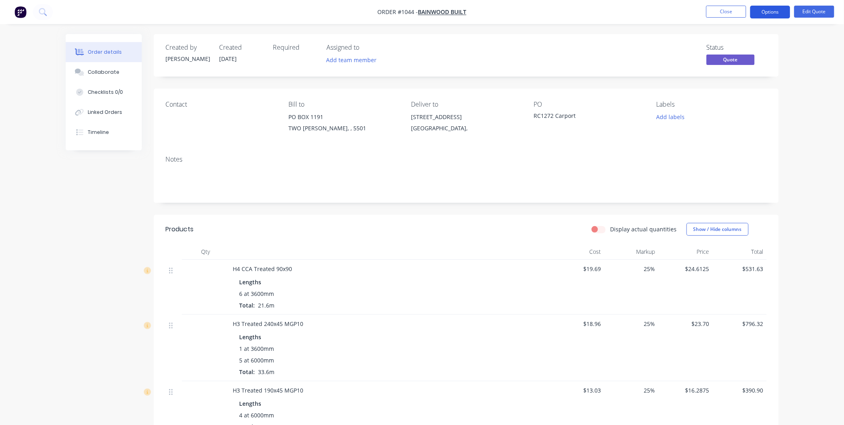
click at [774, 12] on button "Options" at bounding box center [770, 12] width 40 height 13
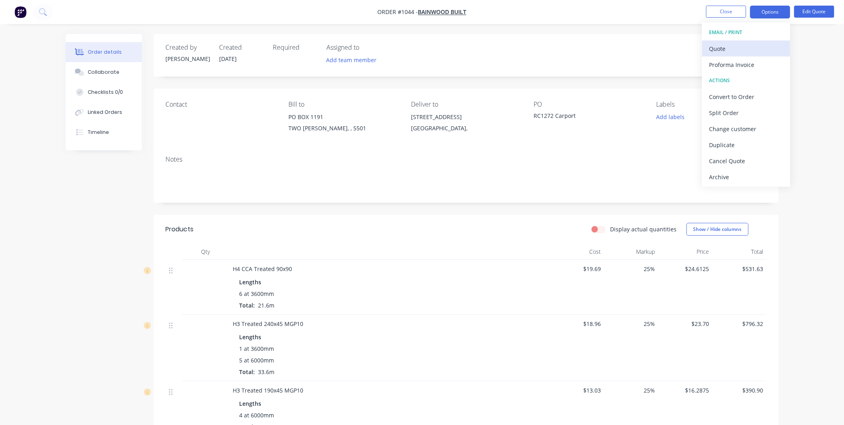
click at [728, 46] on div "Quote" at bounding box center [747, 49] width 74 height 12
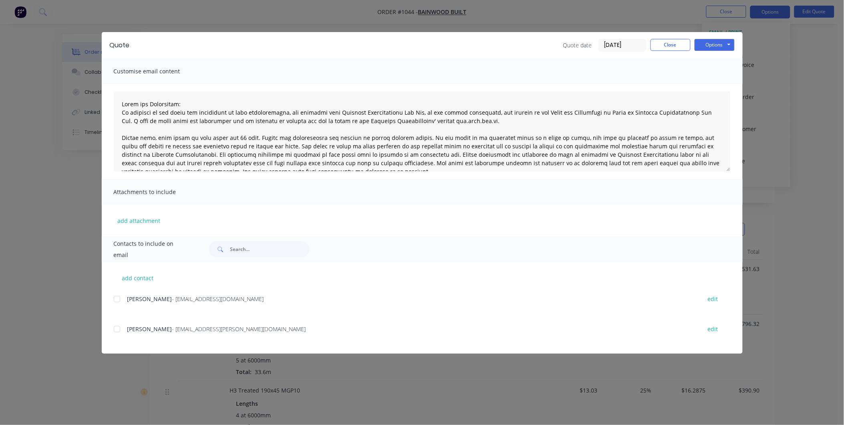
click at [117, 328] on div at bounding box center [117, 329] width 16 height 16
click at [727, 45] on button "Options" at bounding box center [715, 45] width 40 height 12
click at [714, 85] on button "Email" at bounding box center [720, 85] width 51 height 13
type textarea "Terms and Conditions: In addition to any terms and conditions in this communica…"
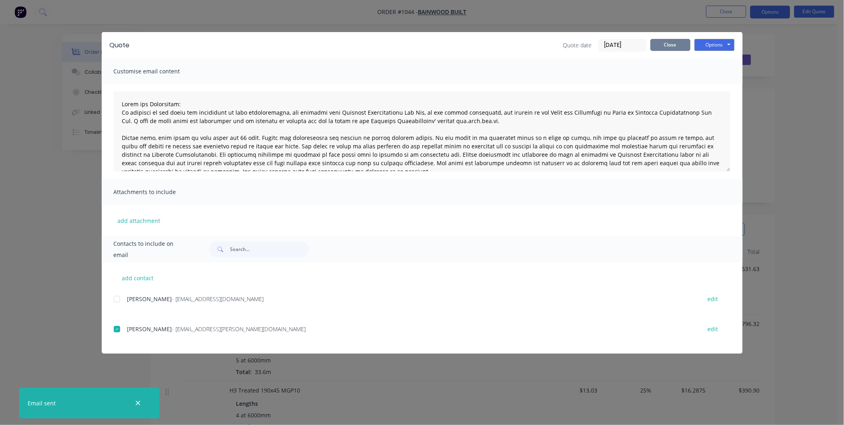
click at [683, 47] on button "Close" at bounding box center [671, 45] width 40 height 12
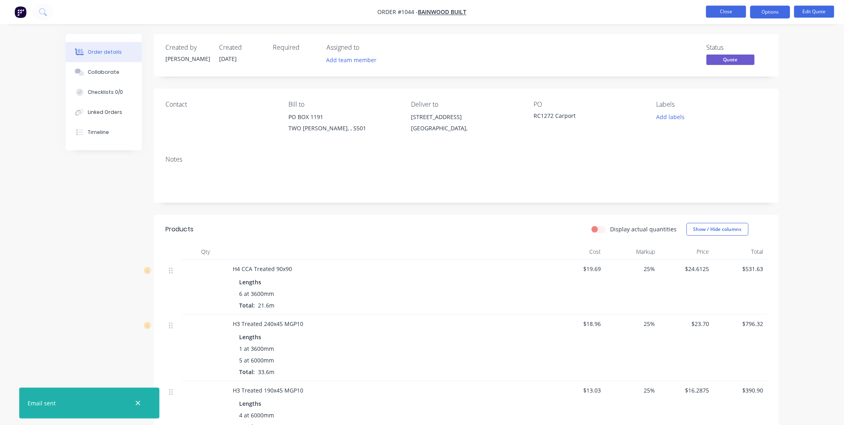
click at [718, 12] on button "Close" at bounding box center [726, 12] width 40 height 12
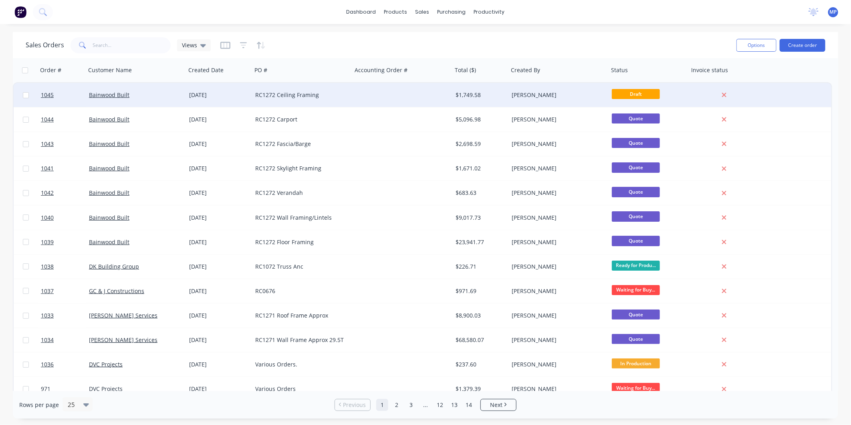
click at [291, 99] on div "RC1272 Ceiling Framing" at bounding box center [302, 95] width 100 height 24
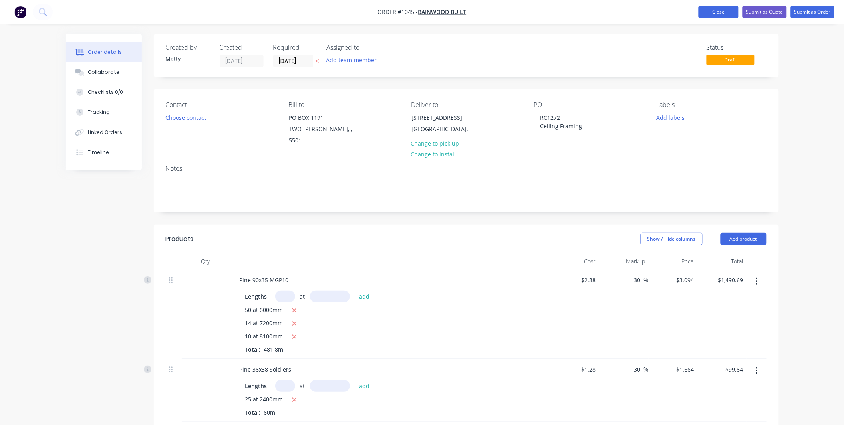
click at [719, 18] on button "Close" at bounding box center [719, 12] width 40 height 12
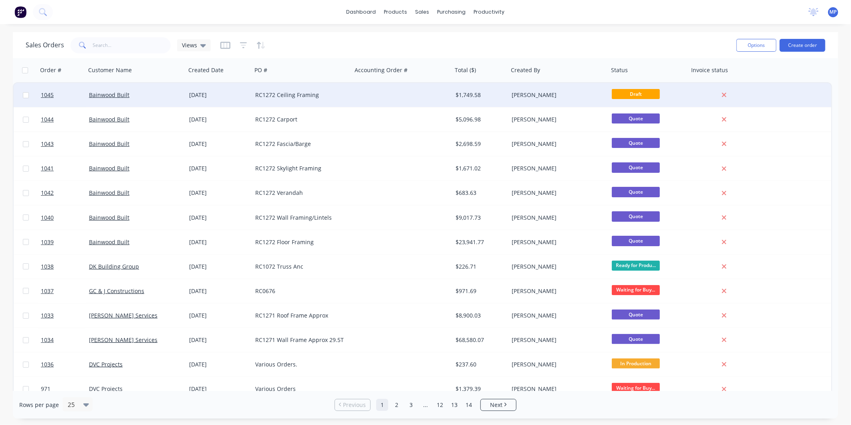
click at [405, 99] on div at bounding box center [402, 95] width 100 height 24
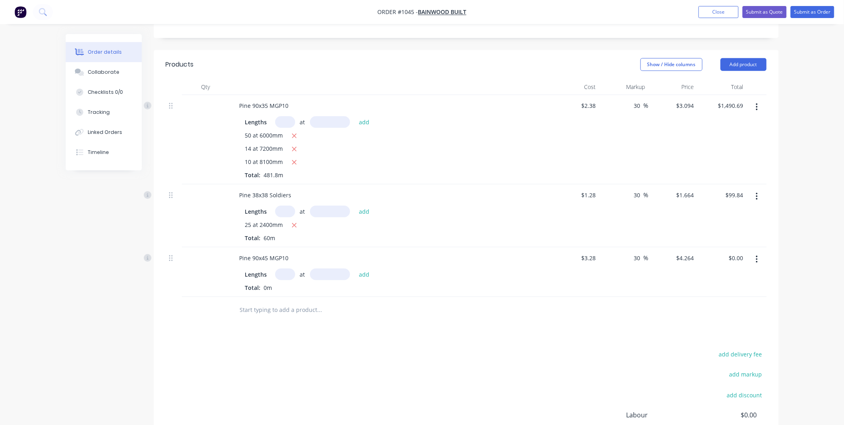
scroll to position [178, 0]
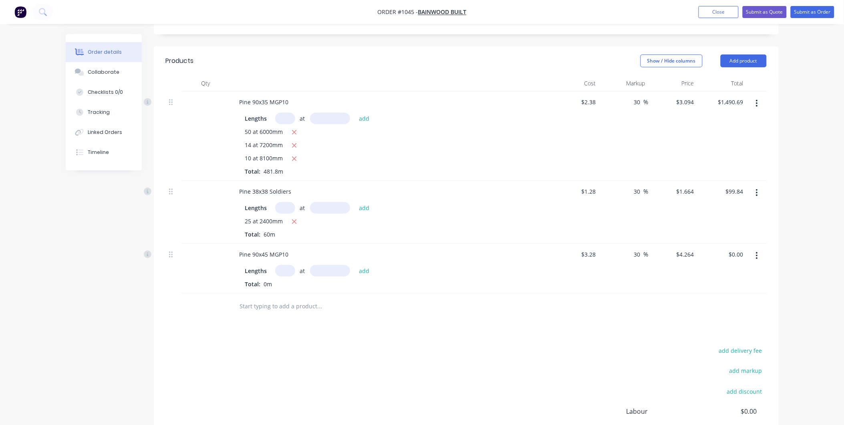
click at [282, 265] on input "text" at bounding box center [285, 271] width 20 height 12
type input "112"
type input "6000"
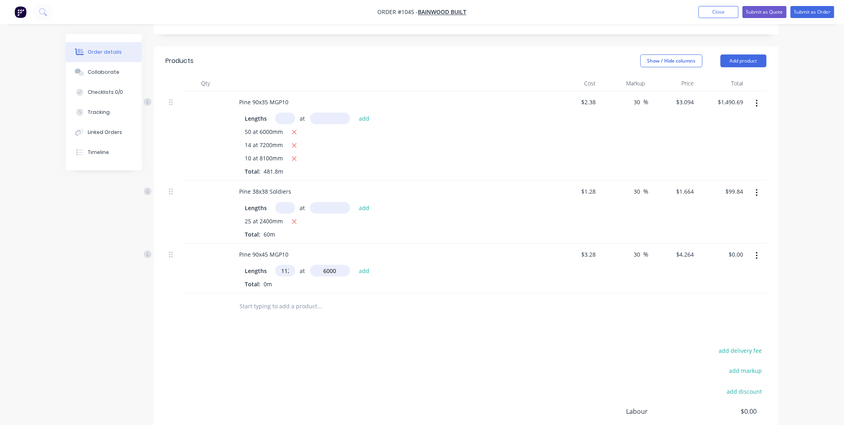
click at [355, 265] on button "add" at bounding box center [364, 270] width 19 height 11
type input "$2,865.41"
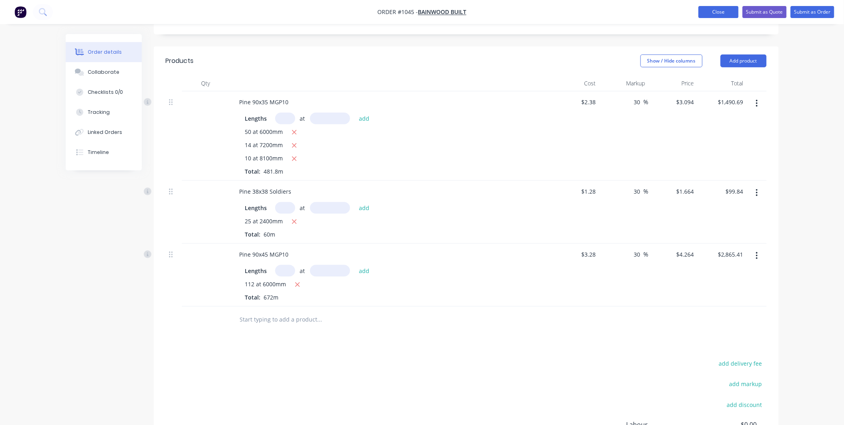
click at [723, 12] on button "Close" at bounding box center [719, 12] width 40 height 12
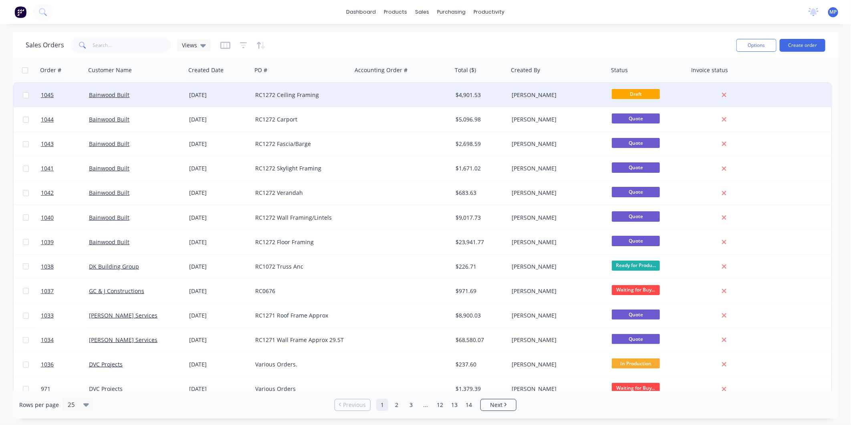
click at [373, 102] on div at bounding box center [402, 95] width 100 height 24
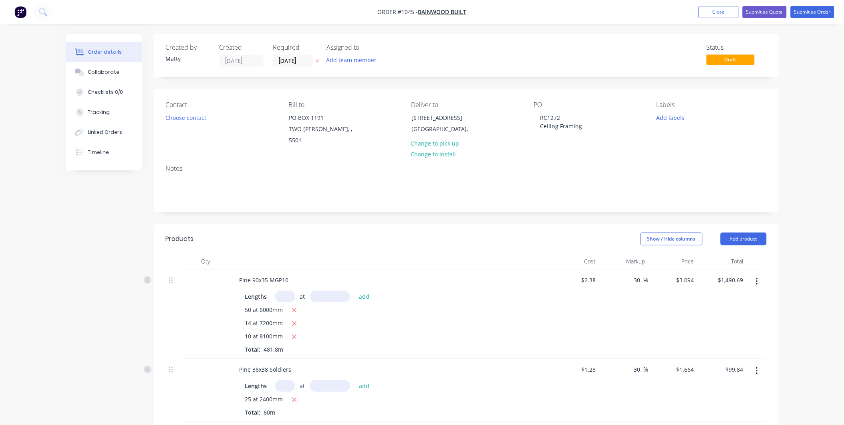
scroll to position [267, 0]
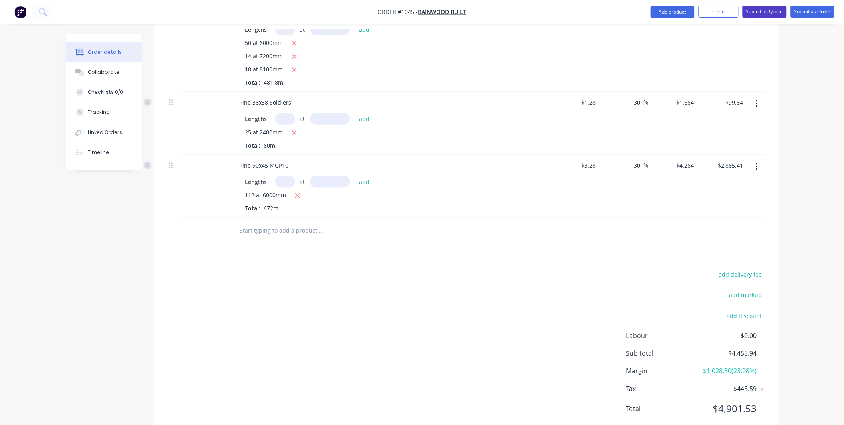
click at [751, 11] on button "Submit as Quote" at bounding box center [765, 12] width 44 height 12
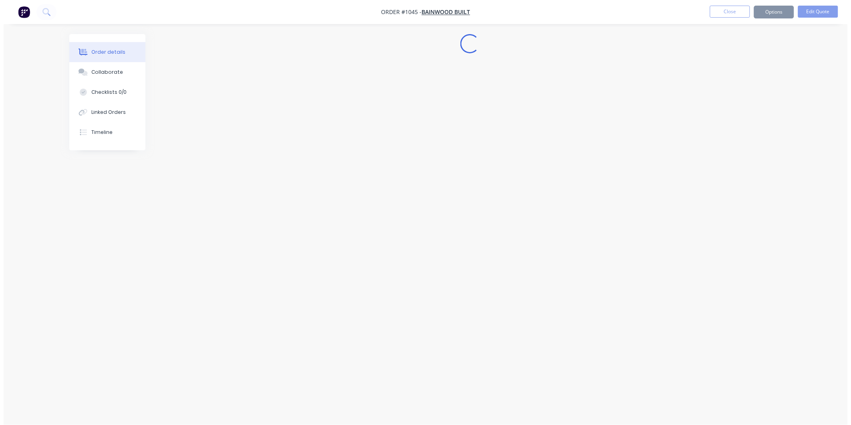
scroll to position [0, 0]
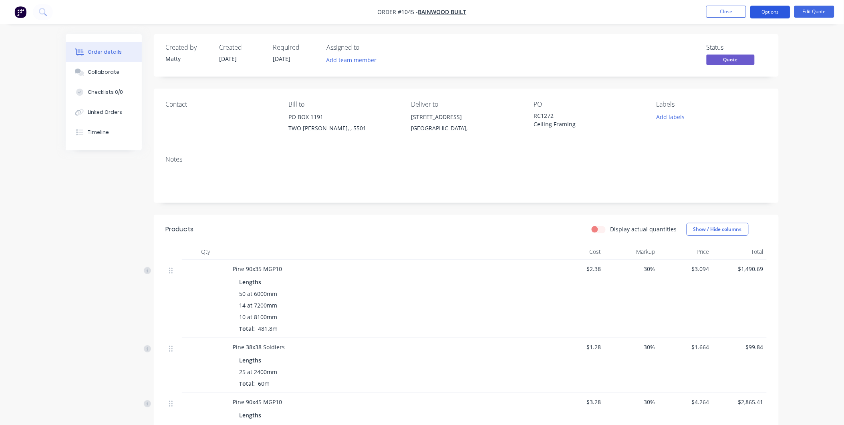
click at [758, 10] on button "Options" at bounding box center [770, 12] width 40 height 13
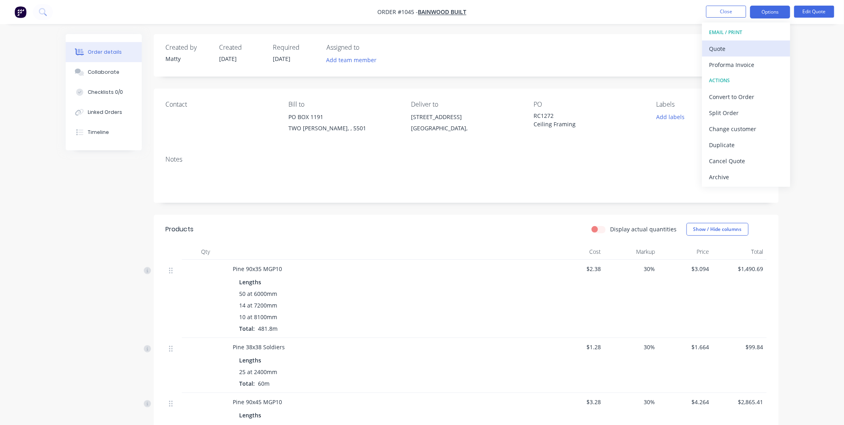
click at [724, 52] on div "Quote" at bounding box center [747, 49] width 74 height 12
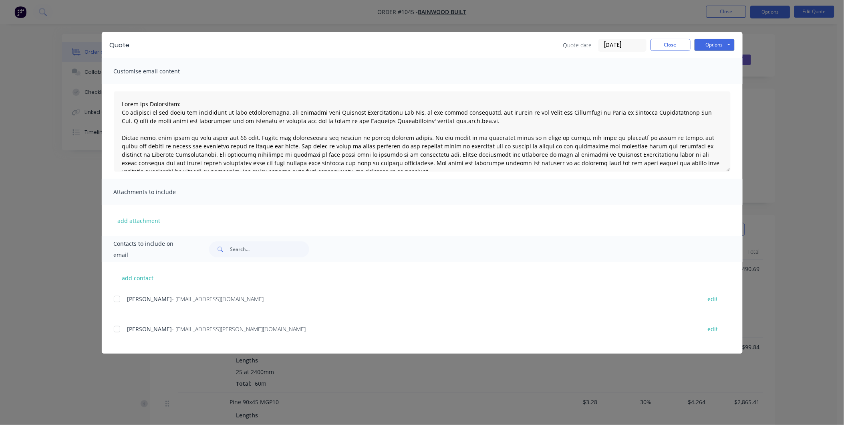
click at [118, 330] on div at bounding box center [117, 329] width 16 height 16
click at [711, 44] on button "Options" at bounding box center [715, 45] width 40 height 12
click at [702, 89] on button "Email" at bounding box center [720, 85] width 51 height 13
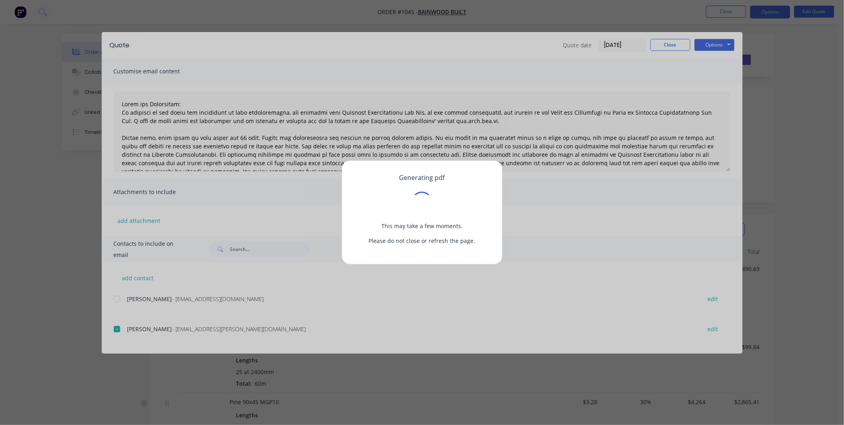
type textarea "Terms and Conditions: In addition to any terms and conditions in this communica…"
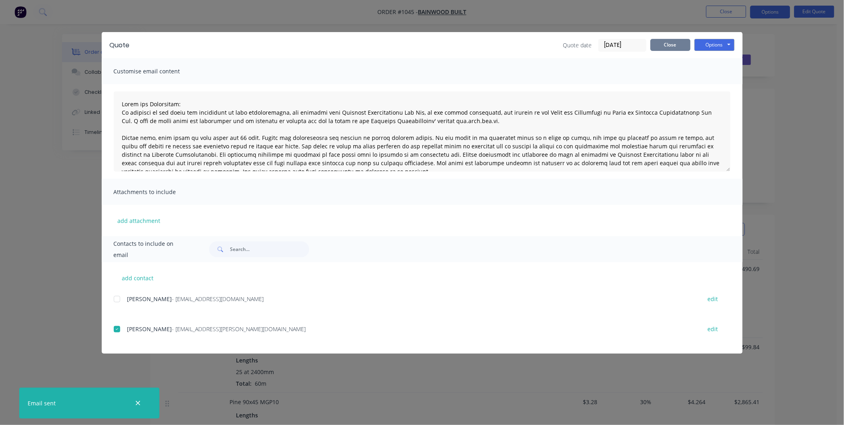
click at [668, 45] on button "Close" at bounding box center [671, 45] width 40 height 12
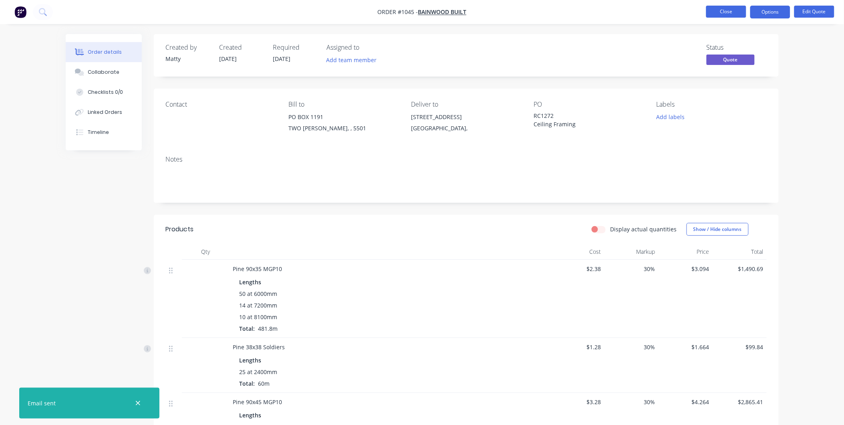
click at [734, 16] on button "Close" at bounding box center [726, 12] width 40 height 12
